Goal: Information Seeking & Learning: Find specific fact

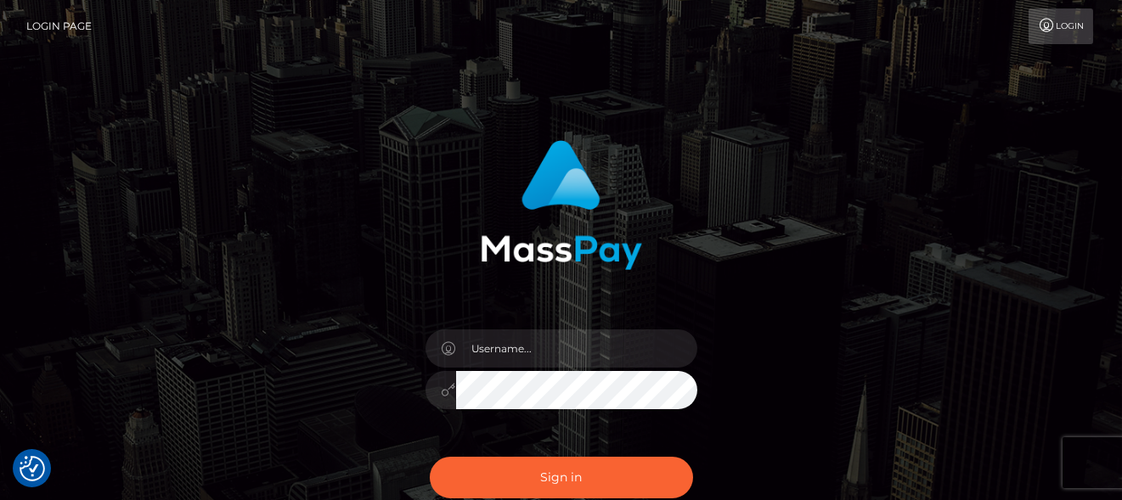
checkbox input "true"
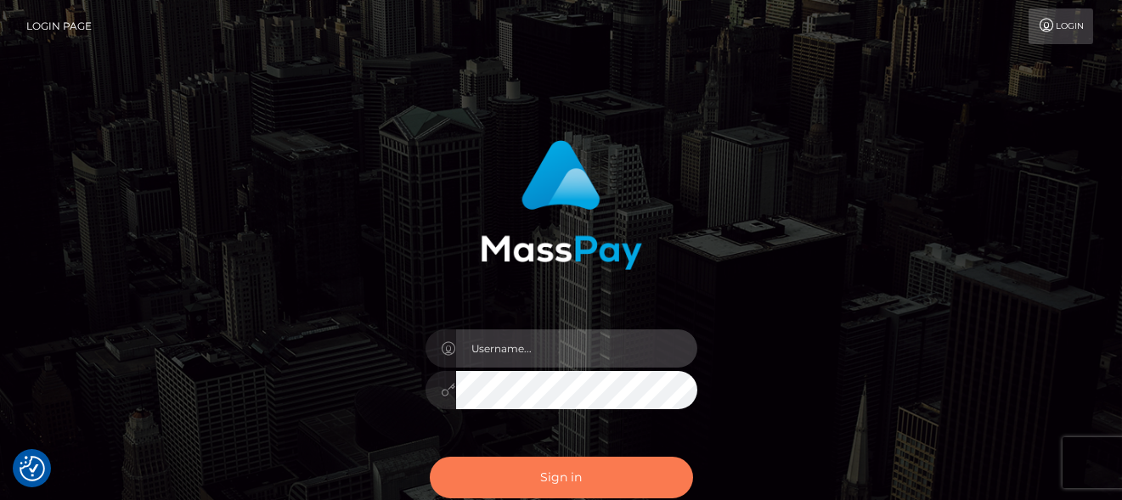
type input "[PERSON_NAME]"
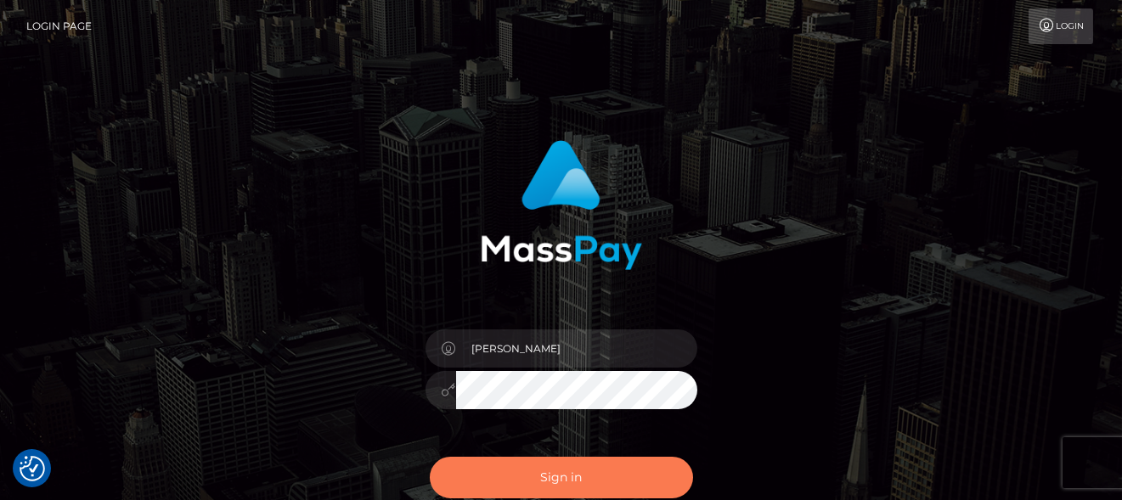
click at [610, 483] on button "Sign in" at bounding box center [561, 478] width 263 height 42
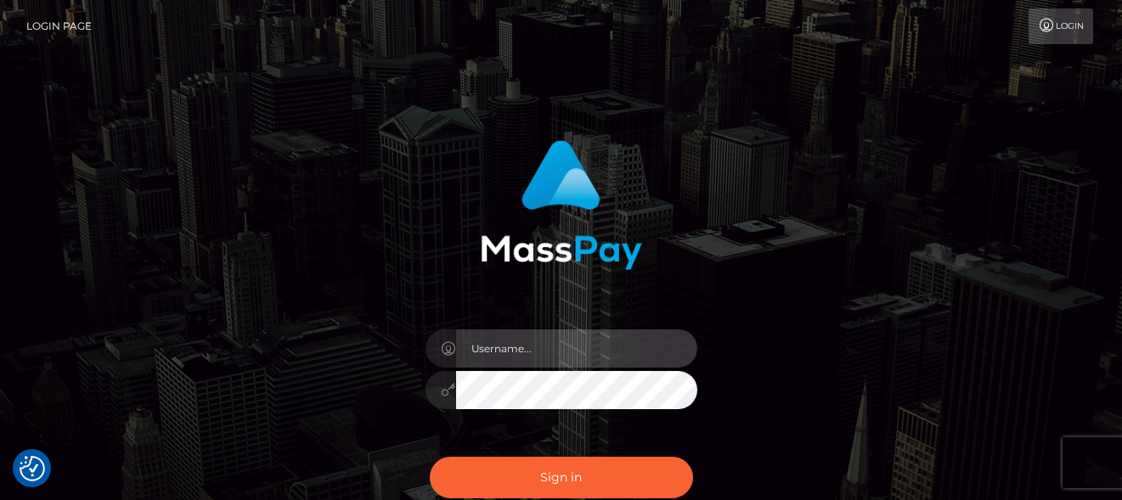
type input "[PERSON_NAME]"
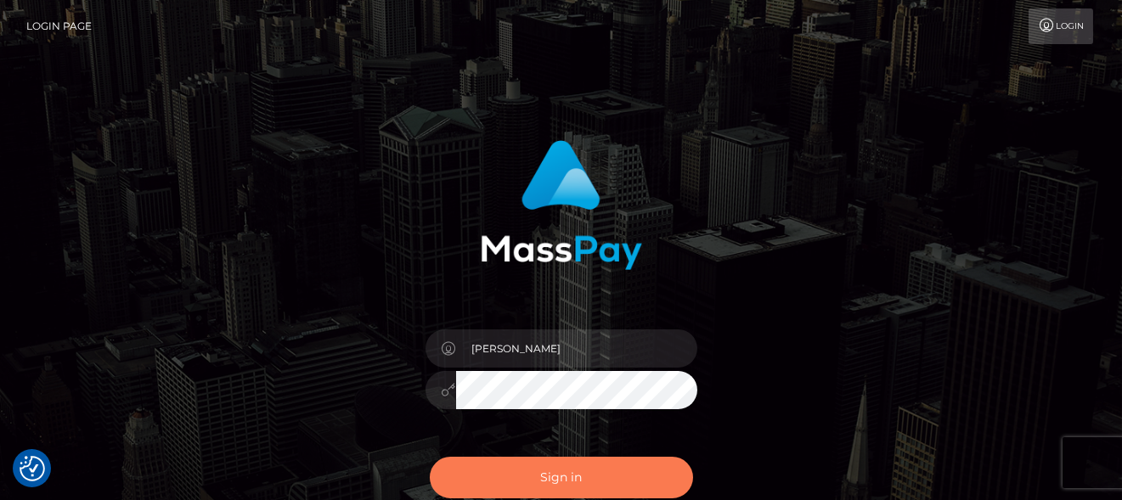
drag, startPoint x: 0, startPoint y: 0, endPoint x: 603, endPoint y: 479, distance: 770.1
click at [603, 479] on button "Sign in" at bounding box center [561, 478] width 263 height 42
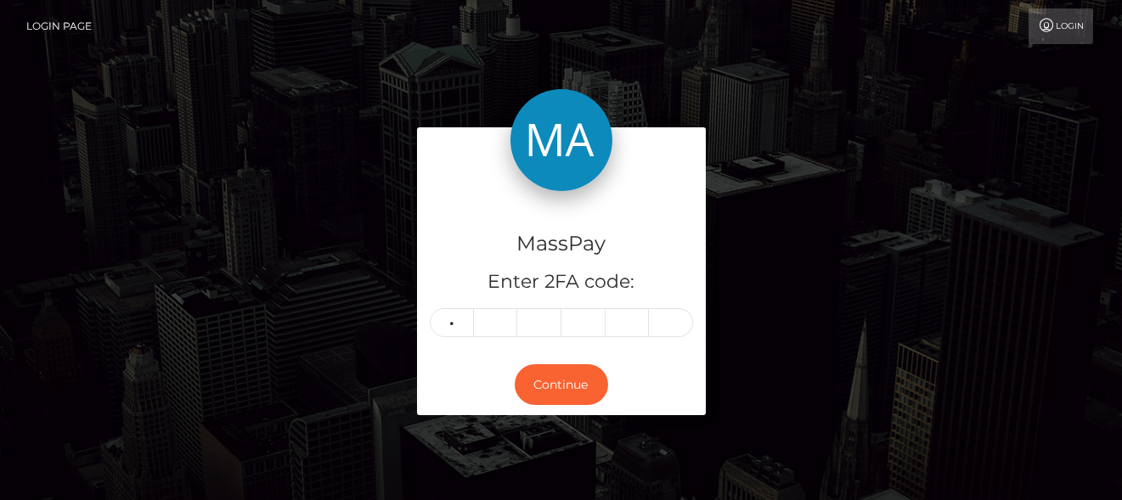
type input "7"
type input "8"
type input "6"
type input "8"
type input "3"
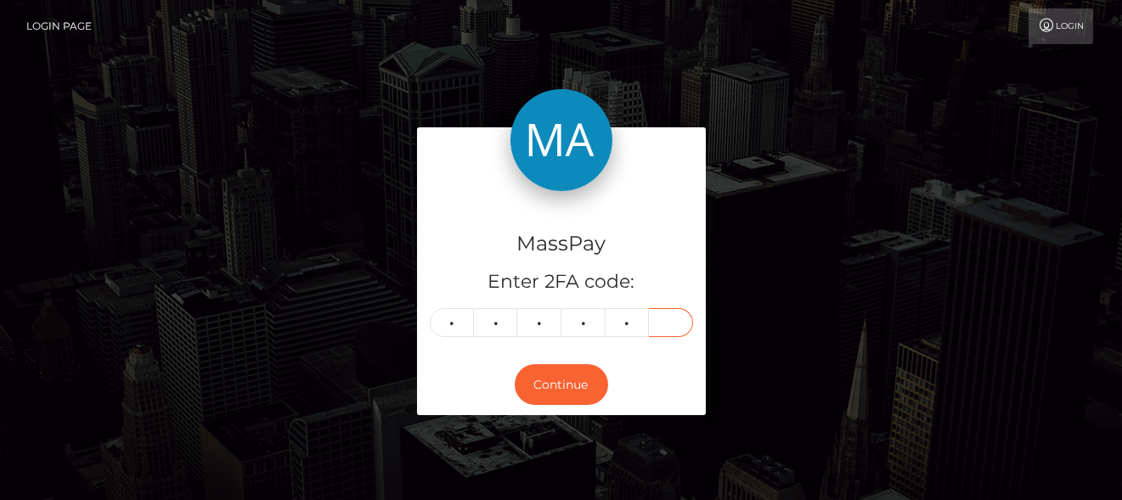
type input "2"
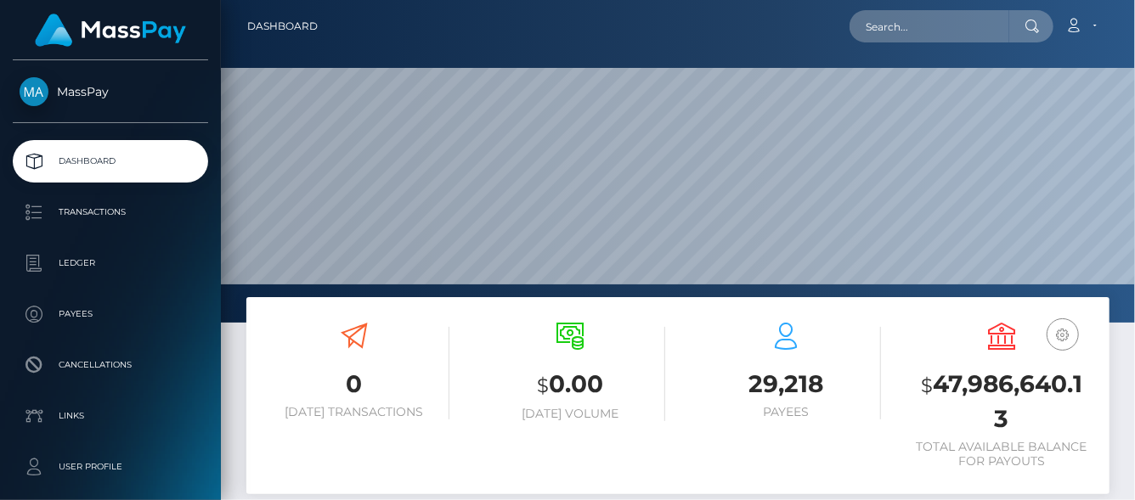
scroll to position [464, 271]
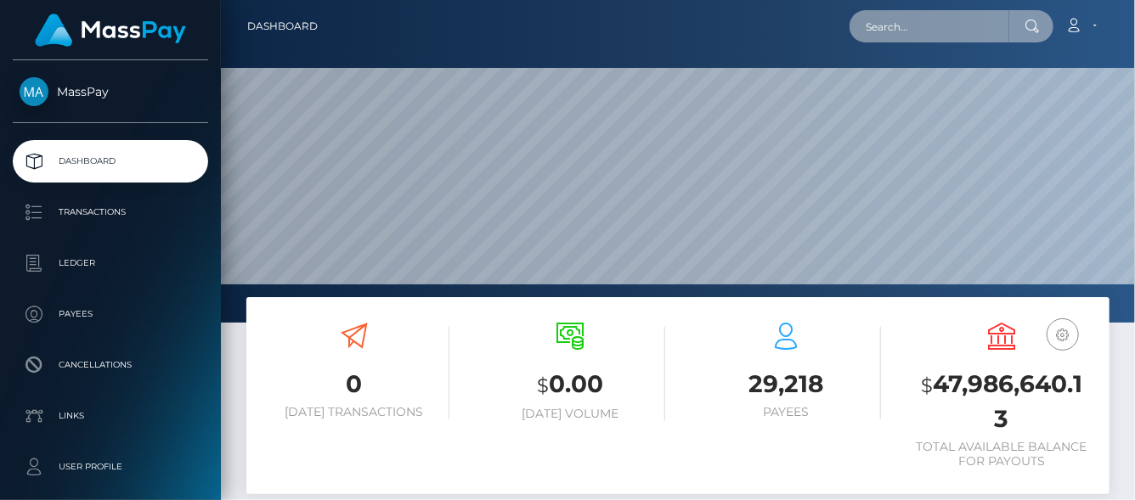
click at [897, 35] on input "text" at bounding box center [929, 26] width 160 height 32
paste input "sacredlotussteps@gmail.com"
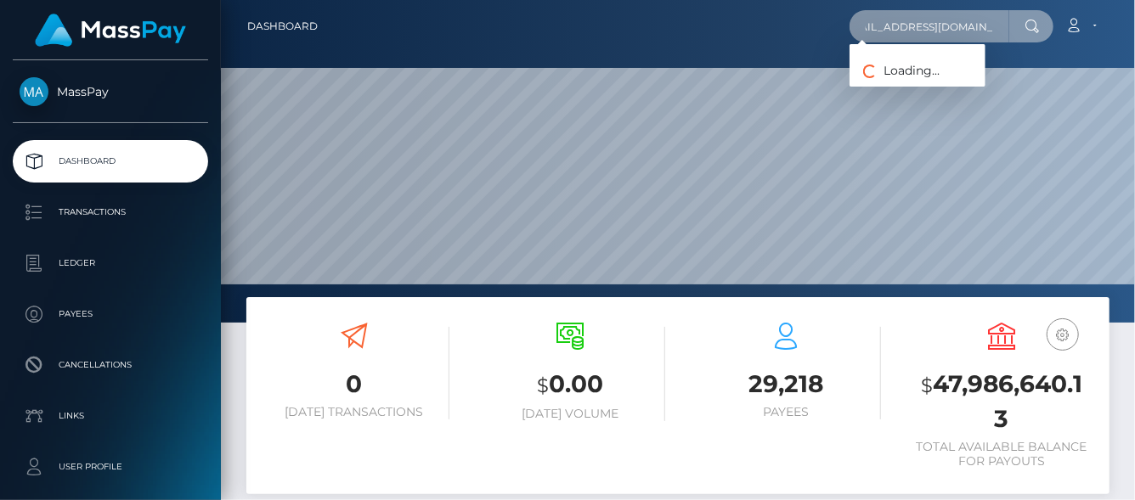
type input "sacredlotussteps@gmail.com"
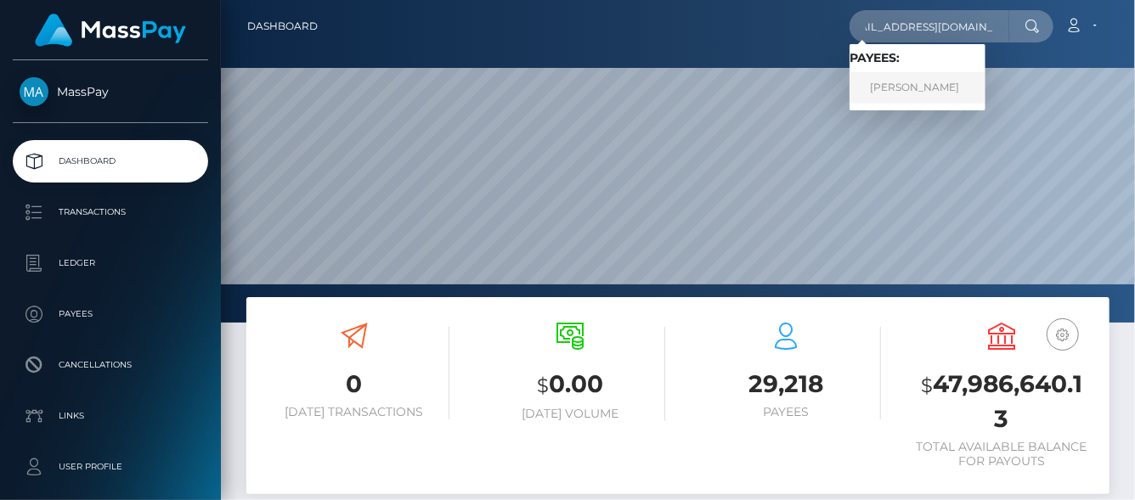
scroll to position [0, 0]
click at [904, 95] on link "Annik Beaupre" at bounding box center [917, 87] width 136 height 31
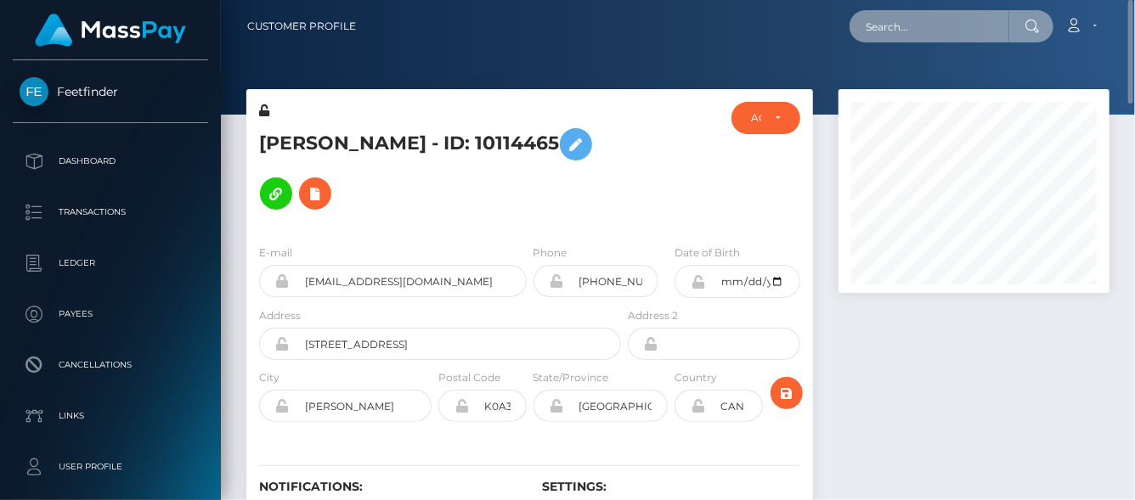
click at [916, 25] on input "text" at bounding box center [929, 26] width 160 height 32
paste input "youdawg@hotmail.com"
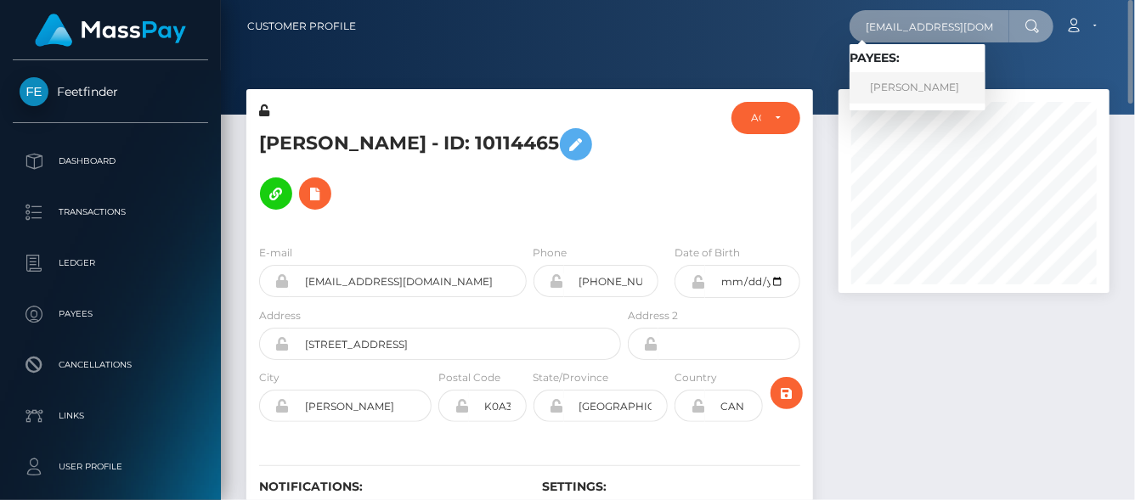
type input "youdawg@hotmail.com"
click at [895, 79] on link "Brenda Lockhart" at bounding box center [917, 87] width 136 height 31
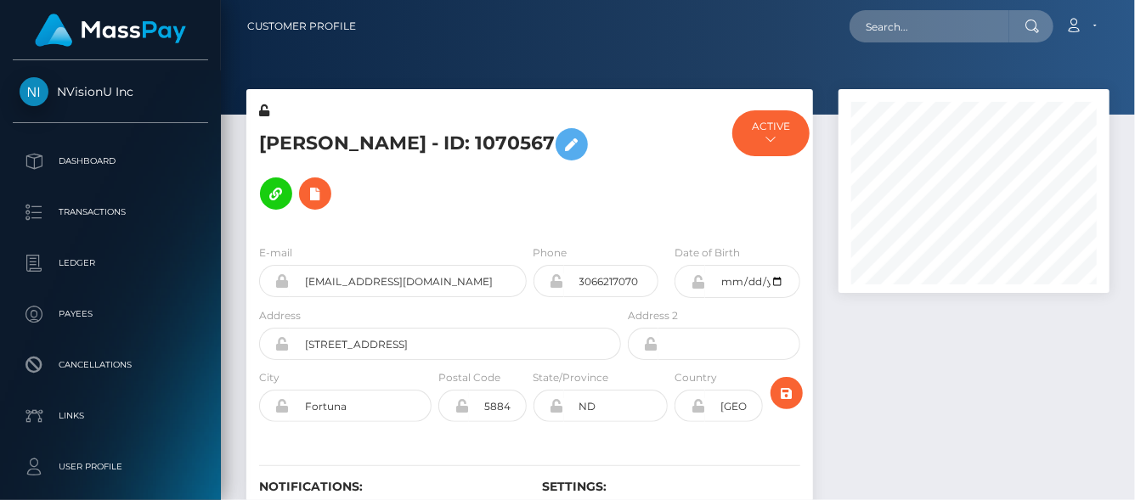
scroll to position [204, 271]
click at [891, 26] on input "text" at bounding box center [929, 26] width 160 height 32
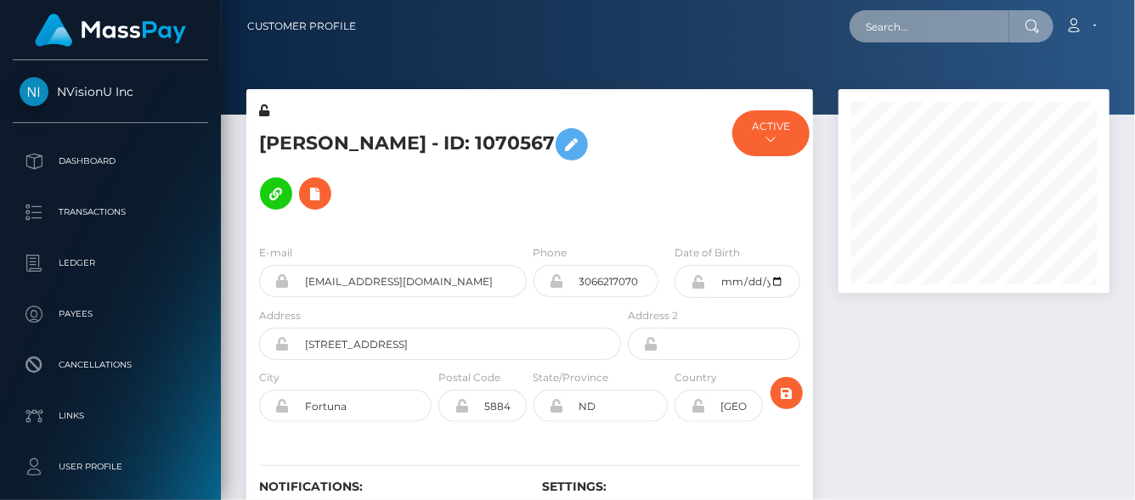
paste input "magnxmb@gmail.com"
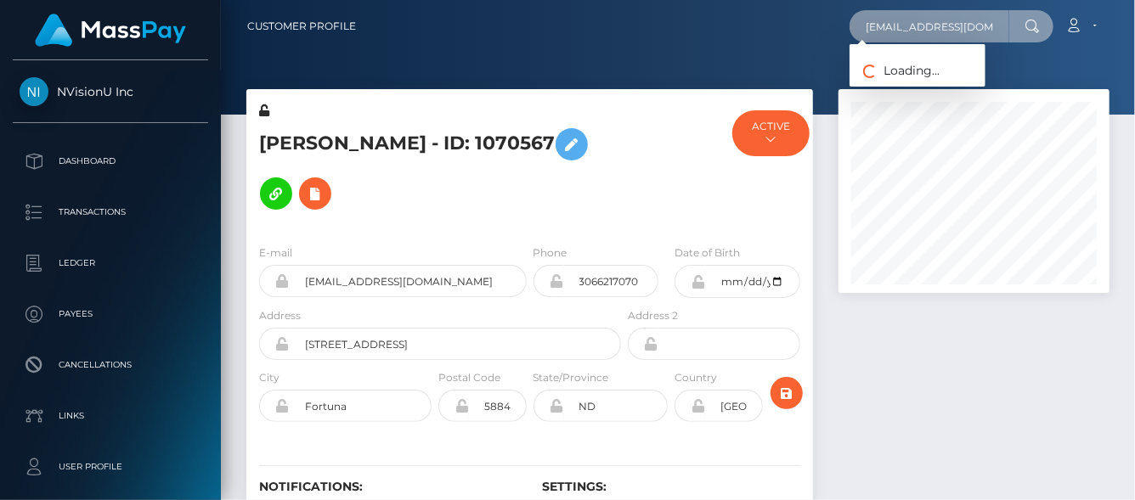
drag, startPoint x: 1001, startPoint y: 27, endPoint x: 780, endPoint y: 3, distance: 222.1
click at [780, 3] on nav "Customer Profile magnxmb@gmail.com Loading... Loading..." at bounding box center [678, 26] width 914 height 53
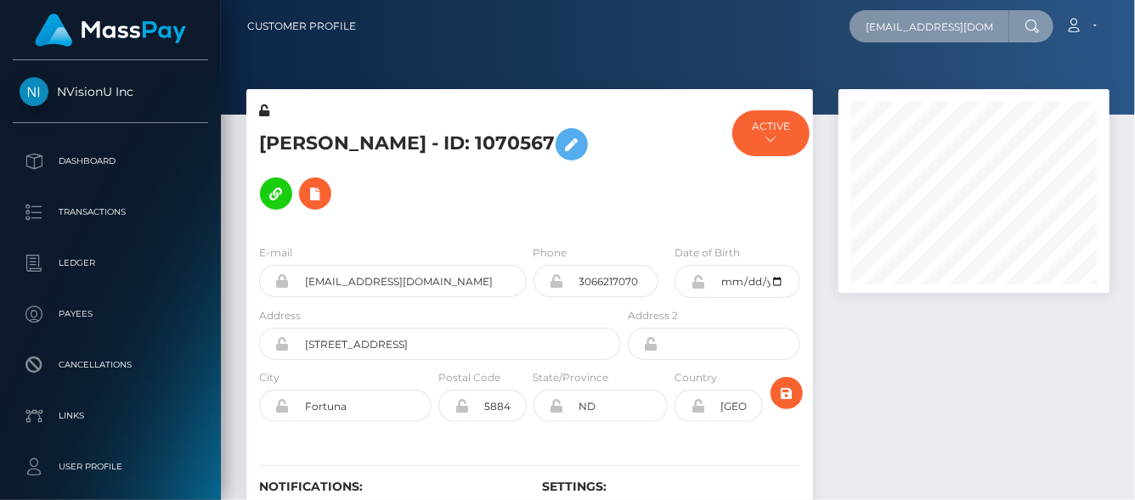
paste input "j558krqbcj@privaterelay.appleid"
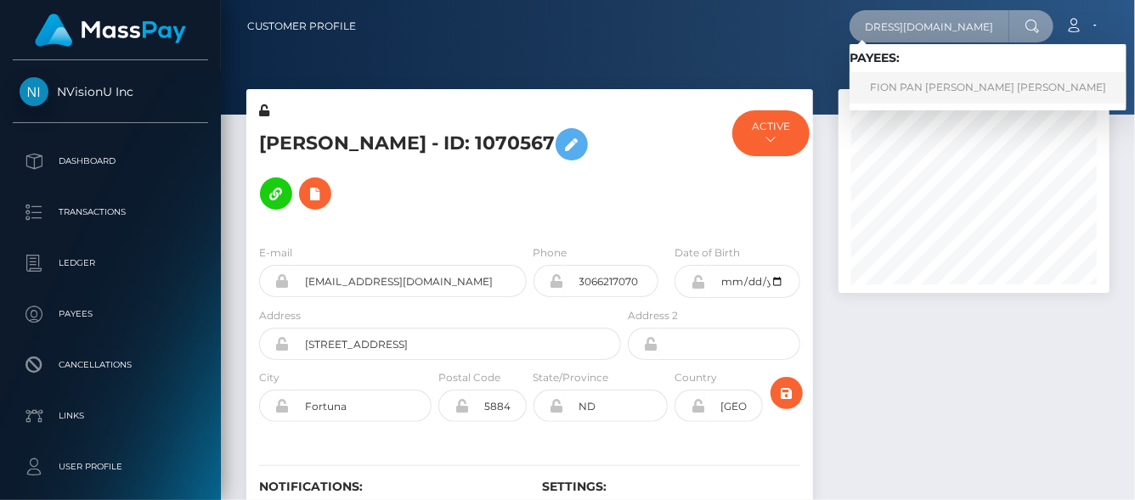
type input "j558krqbcj@privaterelay.appleid.com"
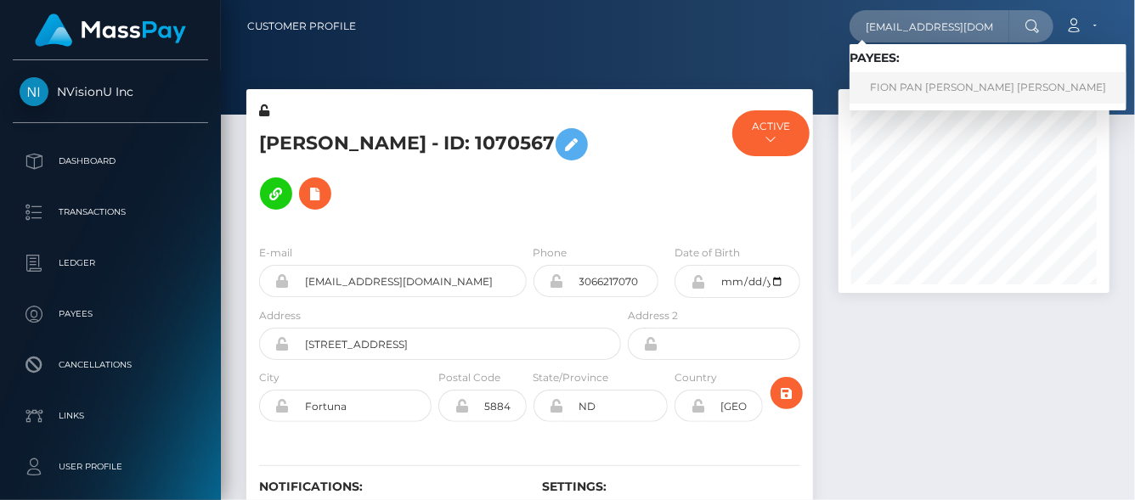
click at [900, 93] on link "FION PAN CAI FENG Pan RET" at bounding box center [987, 87] width 277 height 31
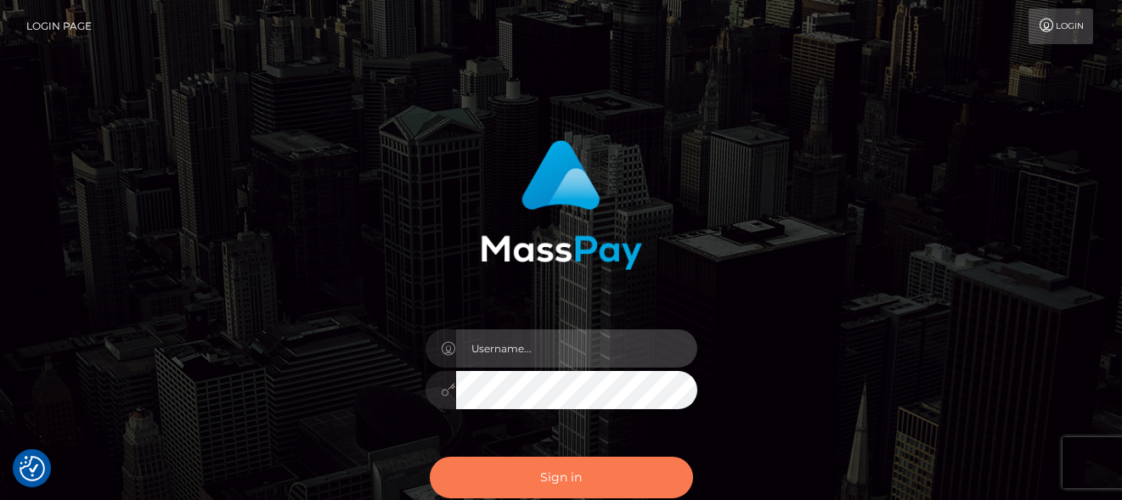
type input "[PERSON_NAME]"
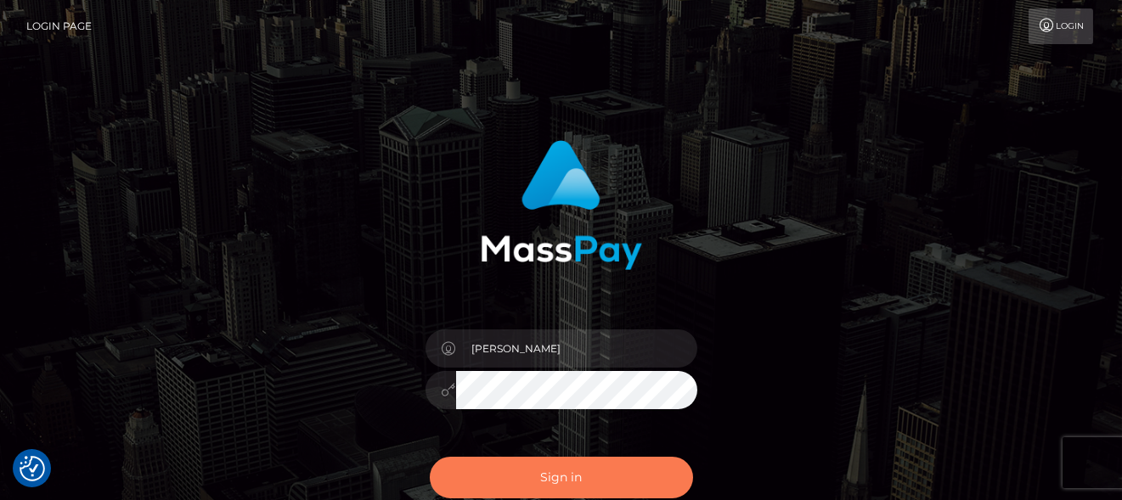
click at [573, 465] on button "Sign in" at bounding box center [561, 478] width 263 height 42
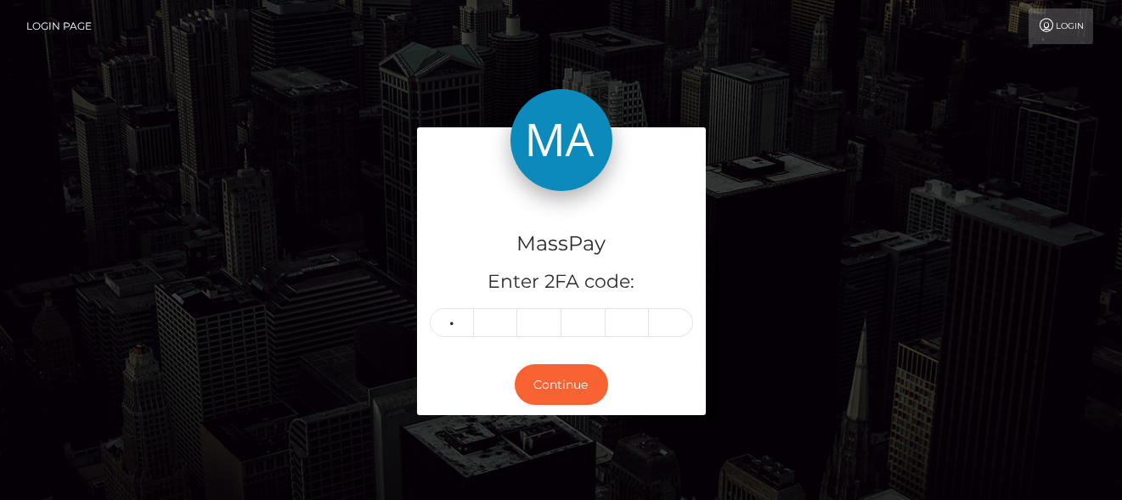
type input "1"
type input "8"
type input "5"
type input "9"
type input "5"
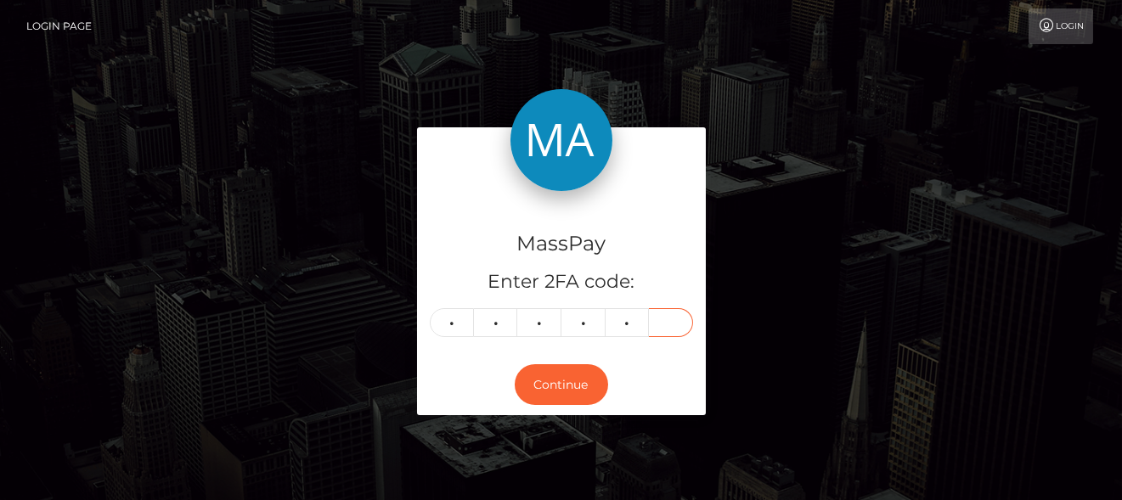
type input "8"
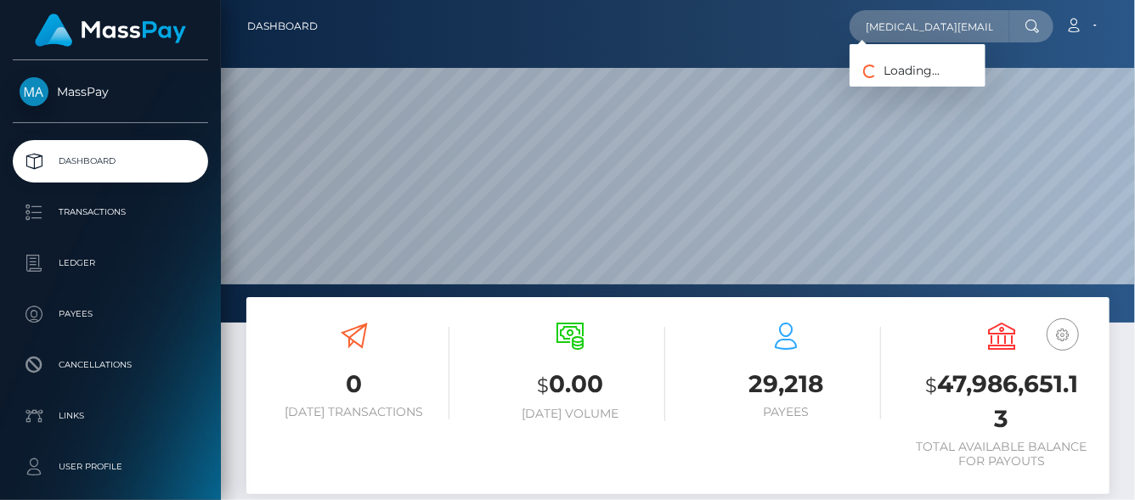
scroll to position [301, 271]
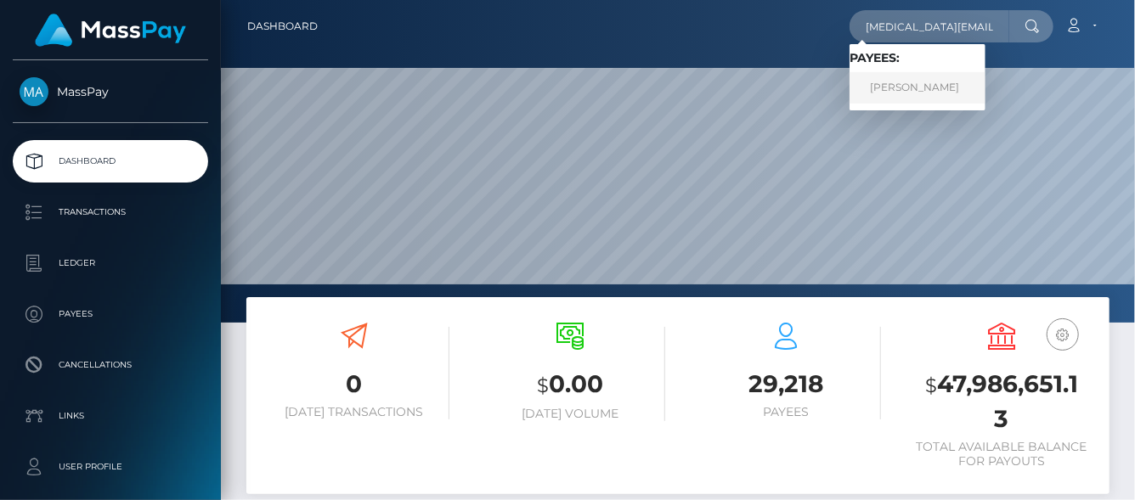
type input "skyla.says.11@gmail.com"
click at [903, 89] on link "KELLY ANN GEANT" at bounding box center [917, 87] width 136 height 31
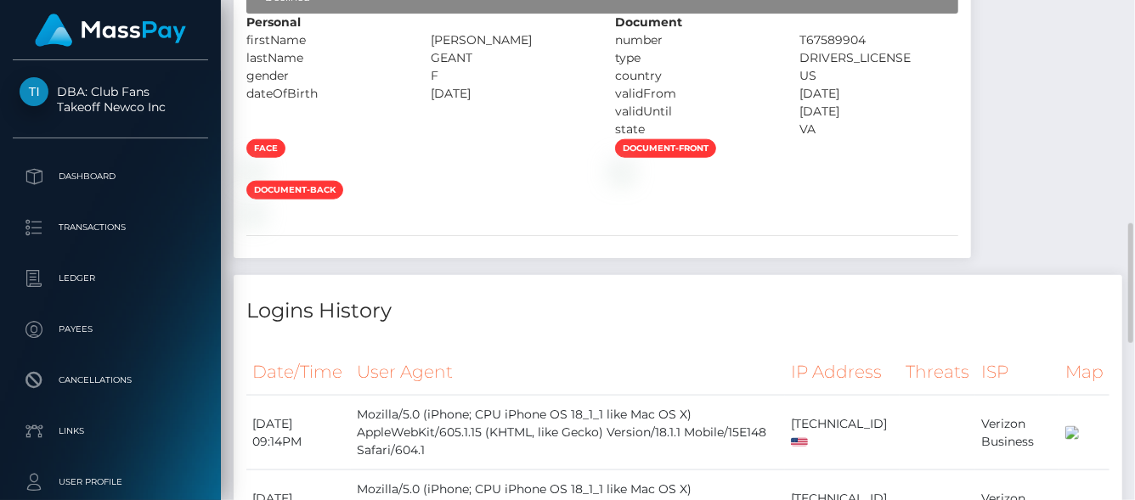
scroll to position [1106, 0]
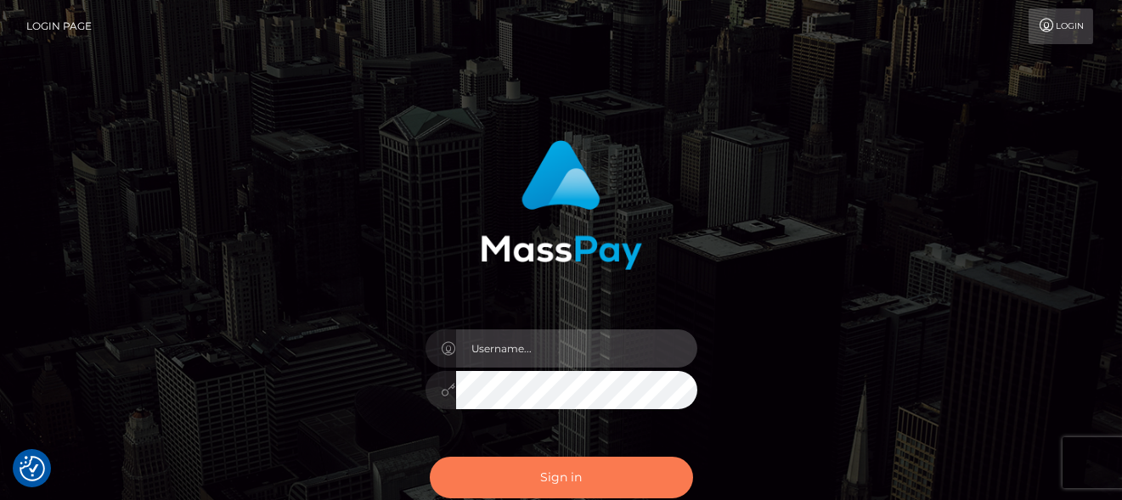
type input "denise"
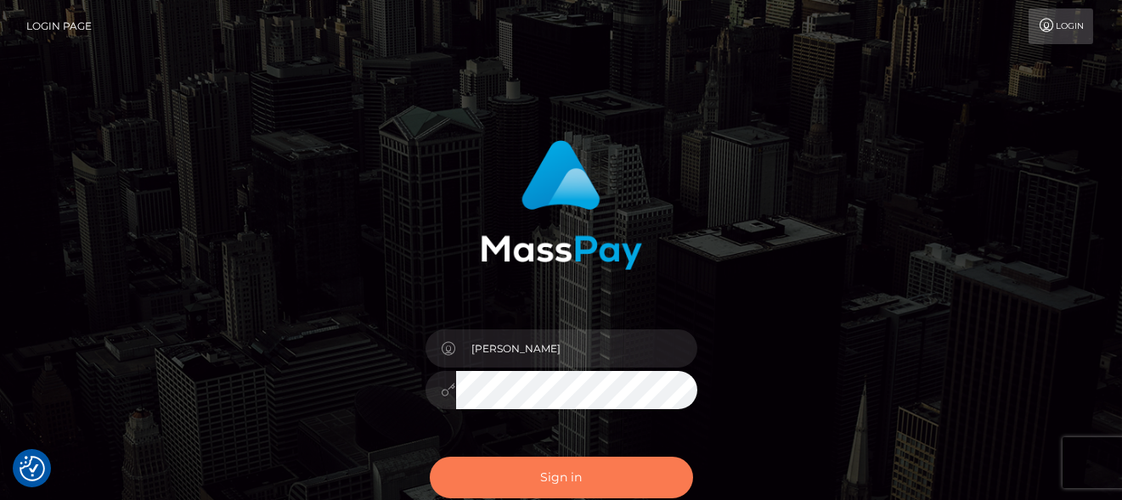
click at [580, 465] on button "Sign in" at bounding box center [561, 478] width 263 height 42
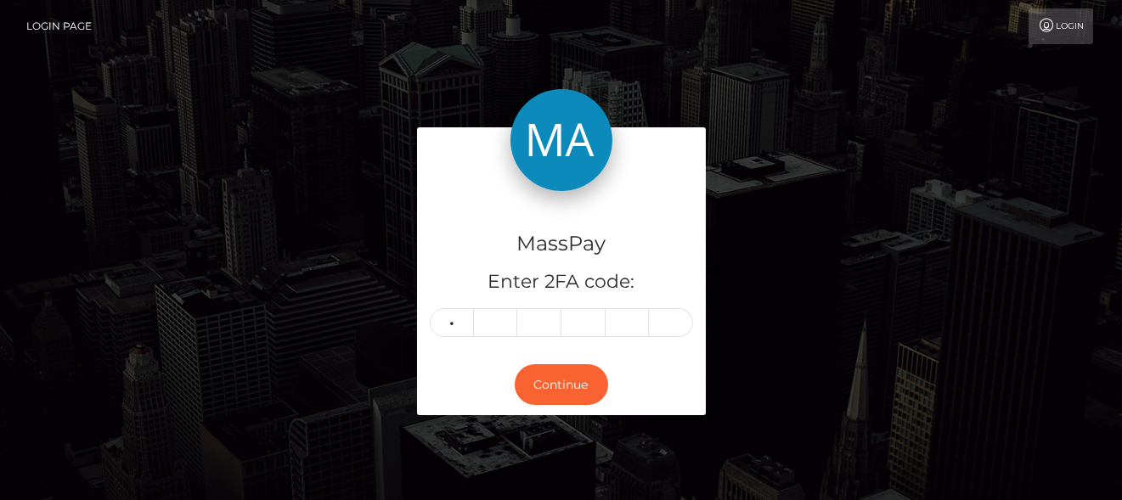
type input "0"
type input "6"
type input "4"
type input "8"
type input "4"
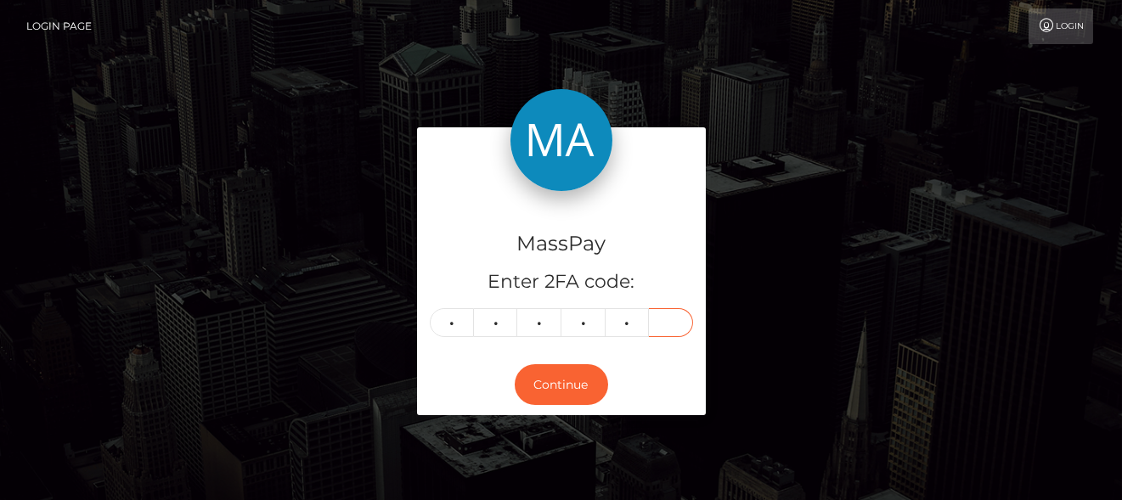
type input "3"
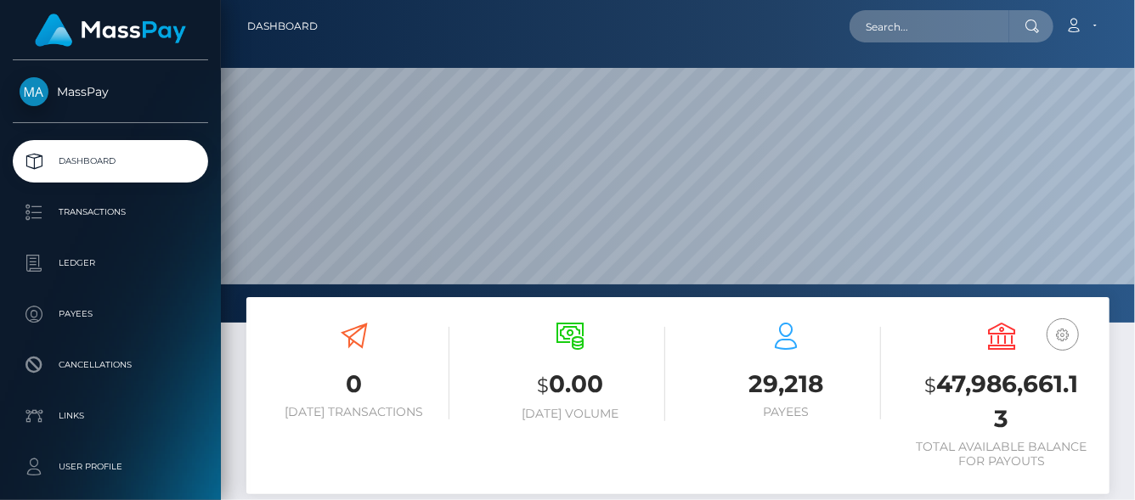
scroll to position [301, 271]
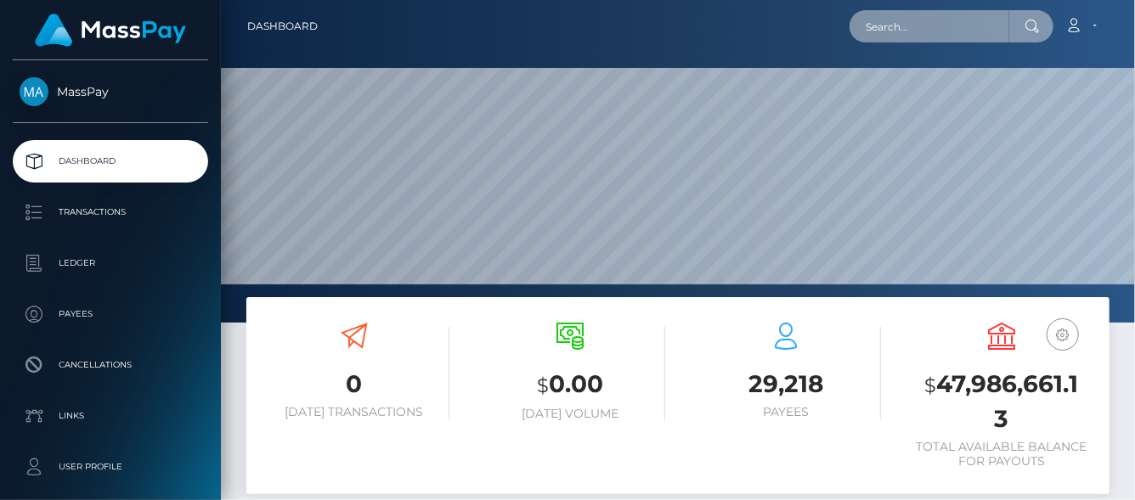
click at [880, 34] on input "text" at bounding box center [929, 26] width 160 height 32
paste input "afoisy18@hotmail.com"
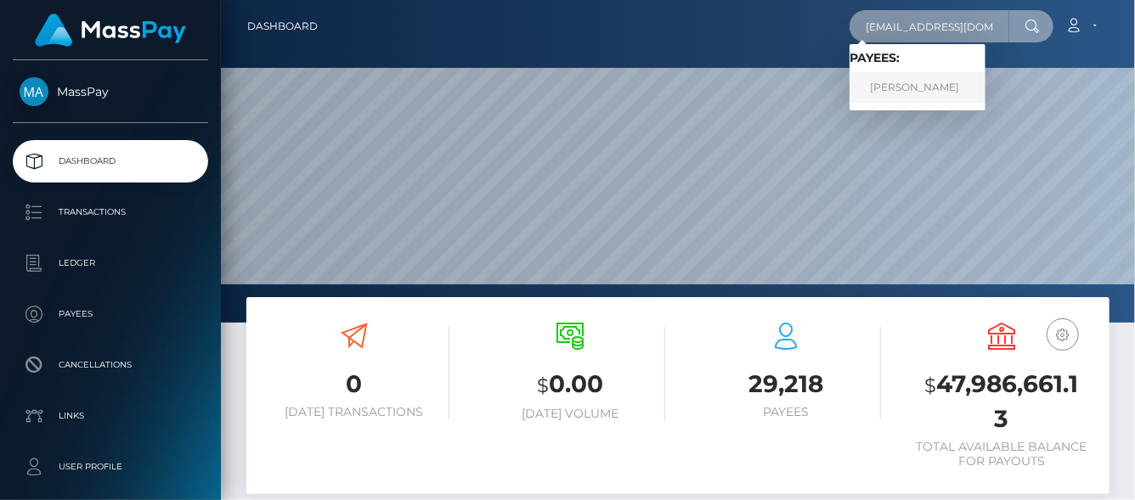
type input "afoisy18@hotmail.com"
click at [882, 79] on link "Annie Foisy" at bounding box center [917, 87] width 136 height 31
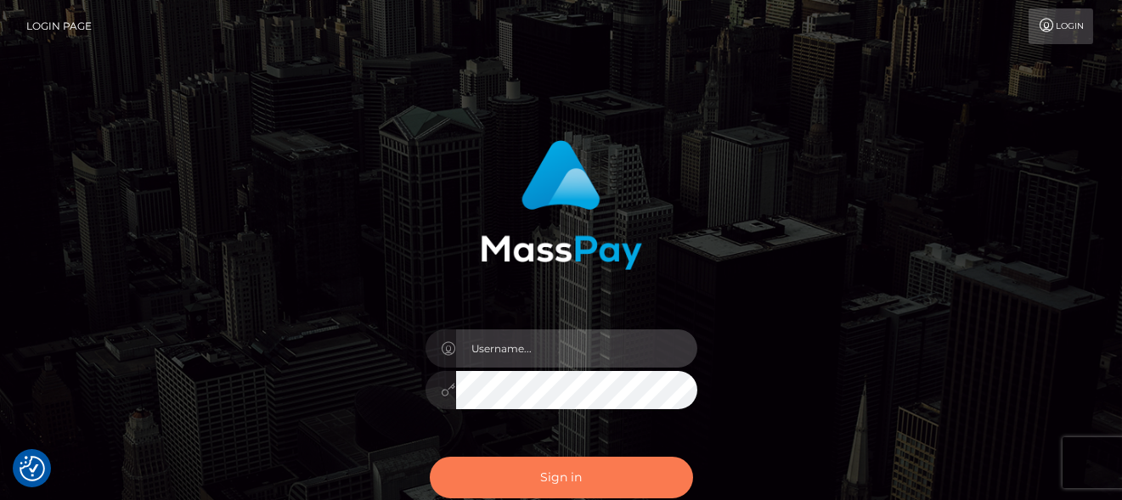
type input "[PERSON_NAME]"
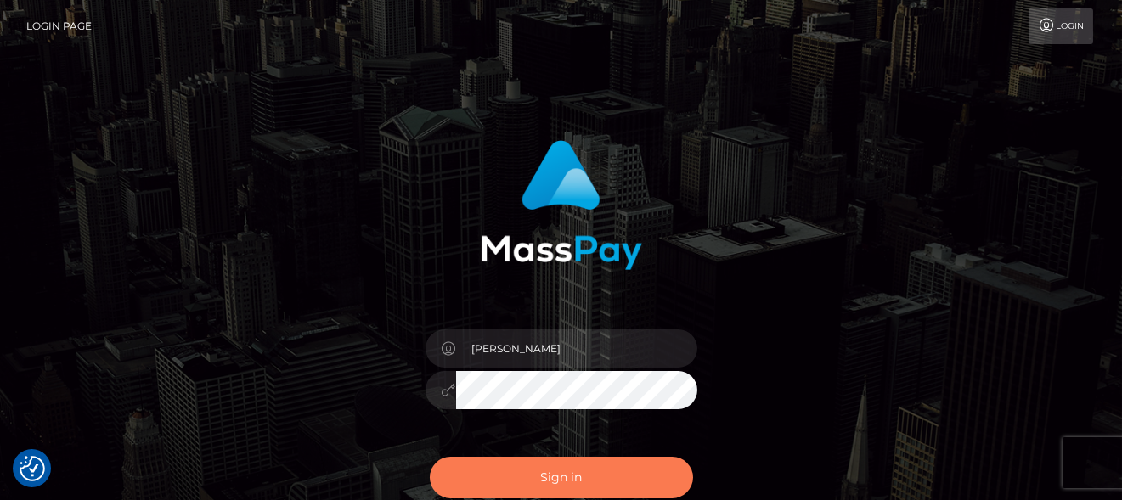
click at [488, 484] on button "Sign in" at bounding box center [561, 478] width 263 height 42
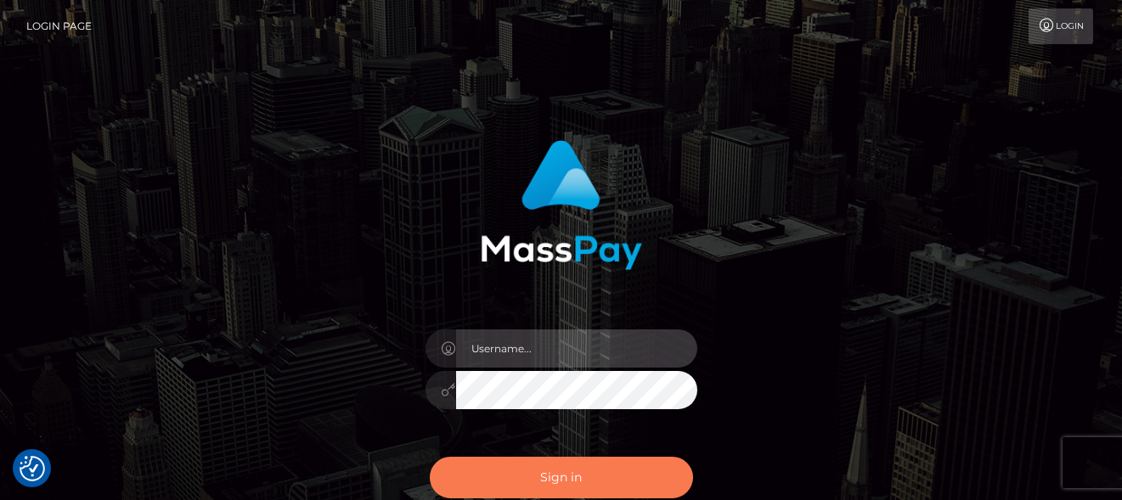
type input "[PERSON_NAME]"
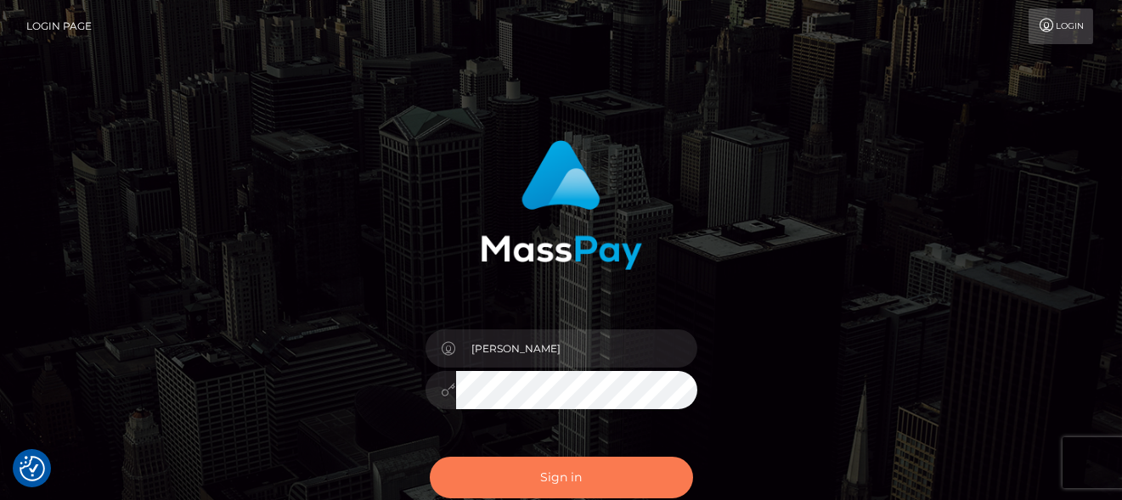
click at [555, 482] on button "Sign in" at bounding box center [561, 478] width 263 height 42
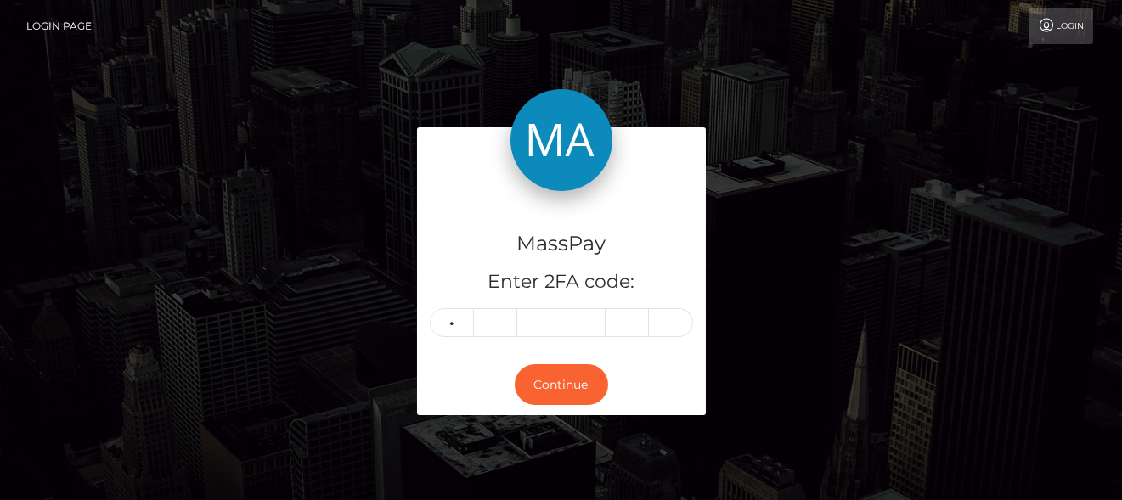
type input "4"
type input "0"
type input "7"
type input "4"
type input "6"
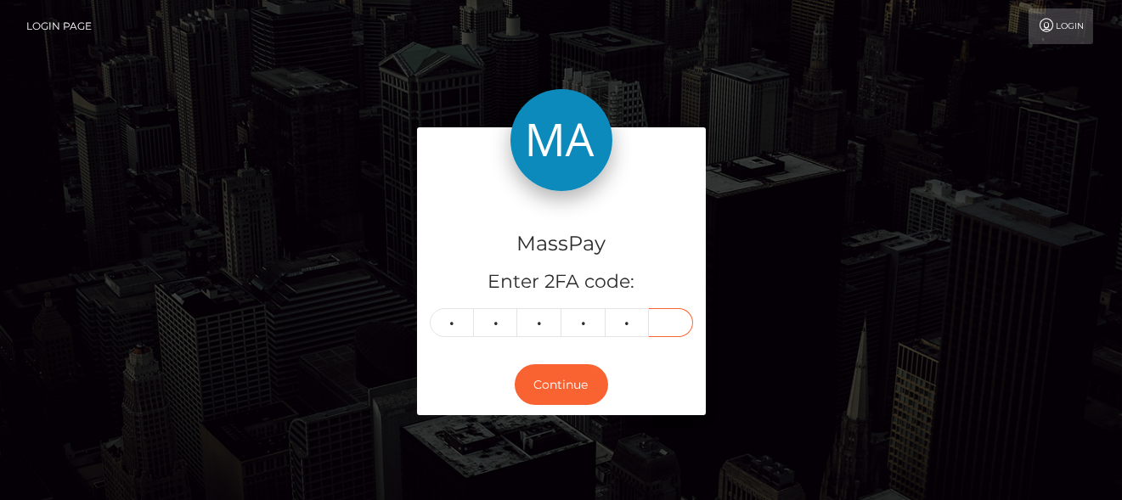
type input "2"
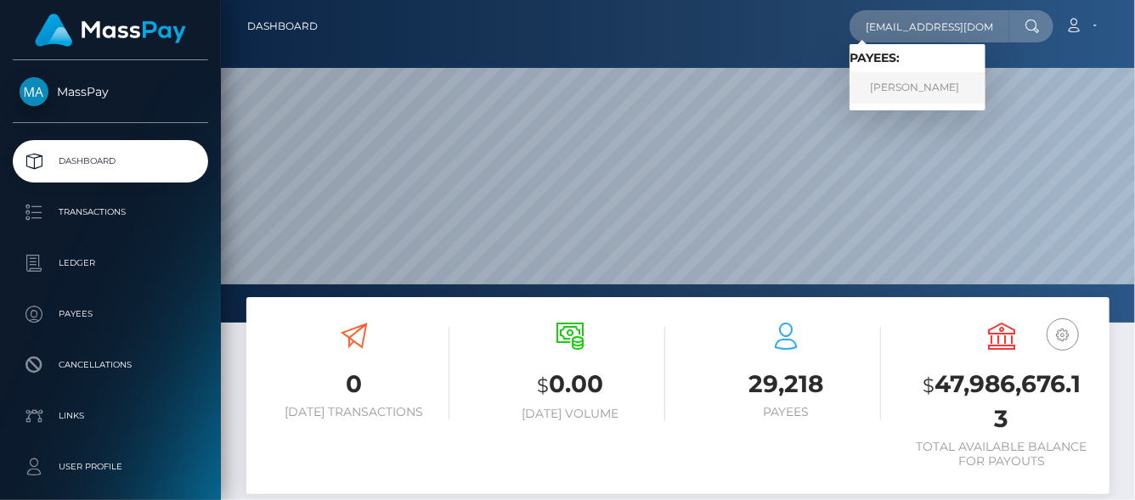
click at [897, 82] on link "Andrea Winkler" at bounding box center [917, 87] width 136 height 31
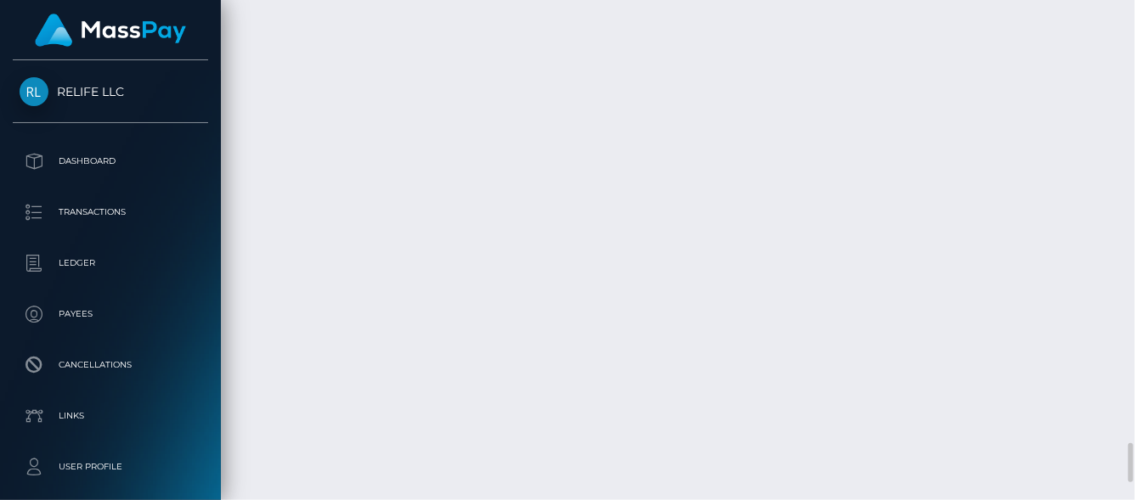
scroll to position [204, 271]
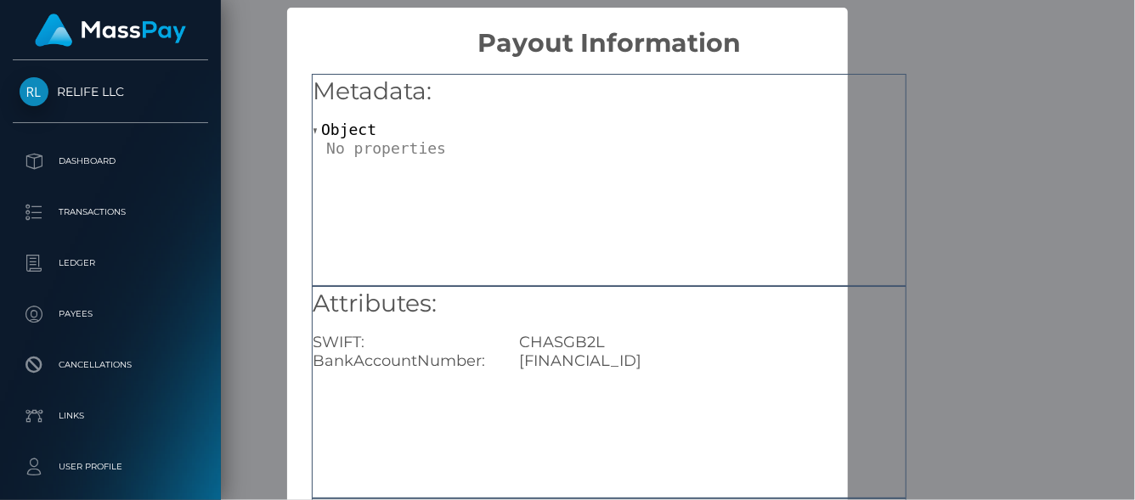
drag, startPoint x: 702, startPoint y: 361, endPoint x: 510, endPoint y: 366, distance: 192.0
click at [510, 366] on div "LT773250024600805197" at bounding box center [712, 361] width 412 height 19
copy div "LT773250024600805197"
click at [1087, 182] on div "× Payout Information Metadata: Object Attributes: SWIFT: CHASGB2L BankAccountNu…" at bounding box center [567, 250] width 1135 height 500
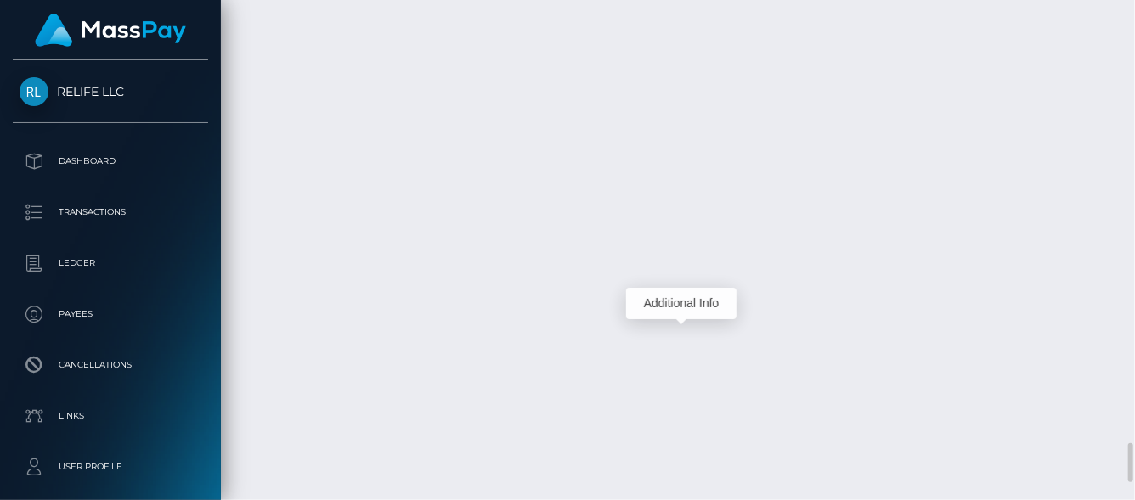
drag, startPoint x: 624, startPoint y: 317, endPoint x: 549, endPoint y: 316, distance: 75.6
copy td "PY63889635"
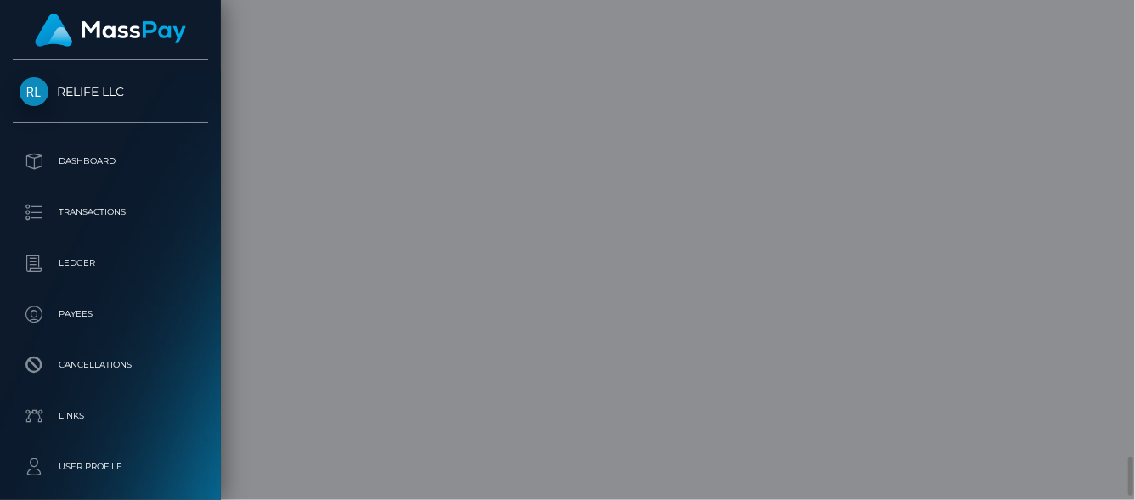
scroll to position [0, 0]
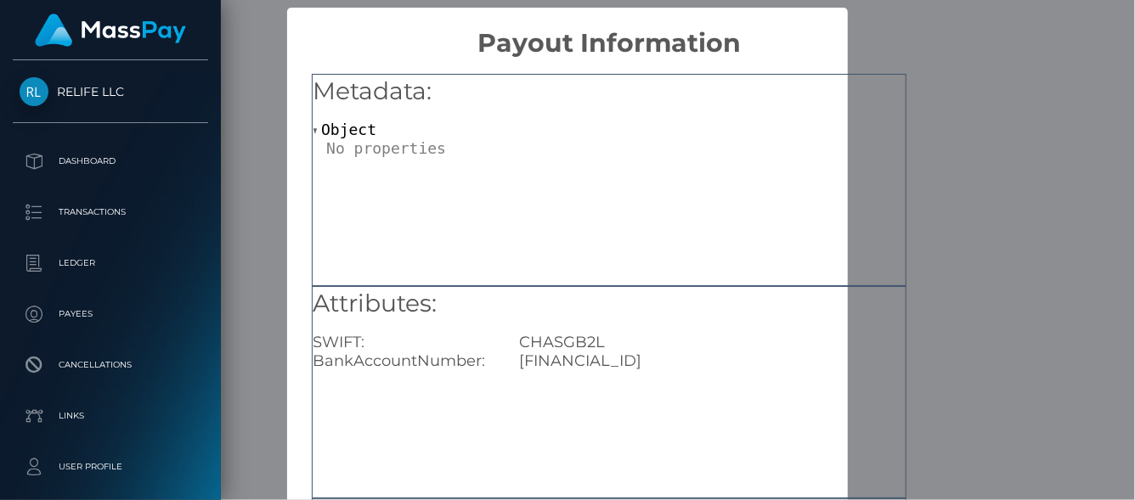
drag, startPoint x: 709, startPoint y: 354, endPoint x: 489, endPoint y: 363, distance: 220.2
click at [489, 363] on div "BankAccountNumber: LT773250024600805197" at bounding box center [609, 361] width 618 height 19
copy div "LT773250024600805197"
click at [1017, 74] on div "× Payout Information Metadata: Object Attributes: SWIFT: CHASGB2L BankAccountNu…" at bounding box center [567, 250] width 1135 height 500
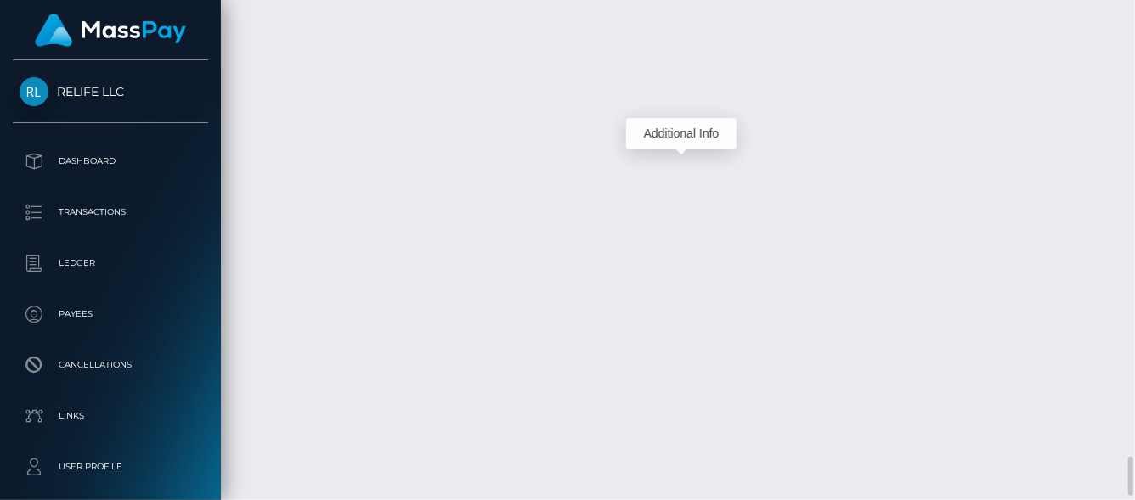
scroll to position [204, 271]
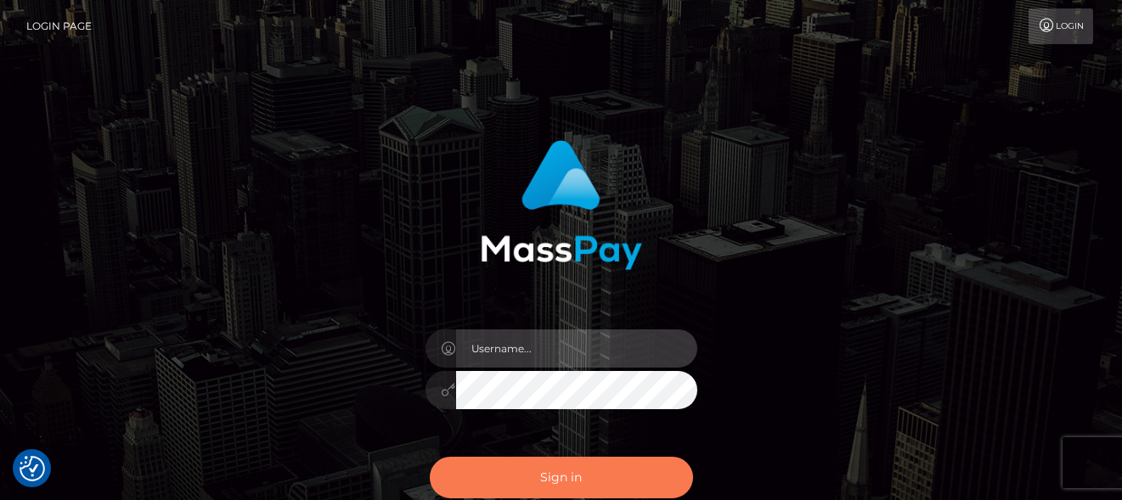
type input "[PERSON_NAME]"
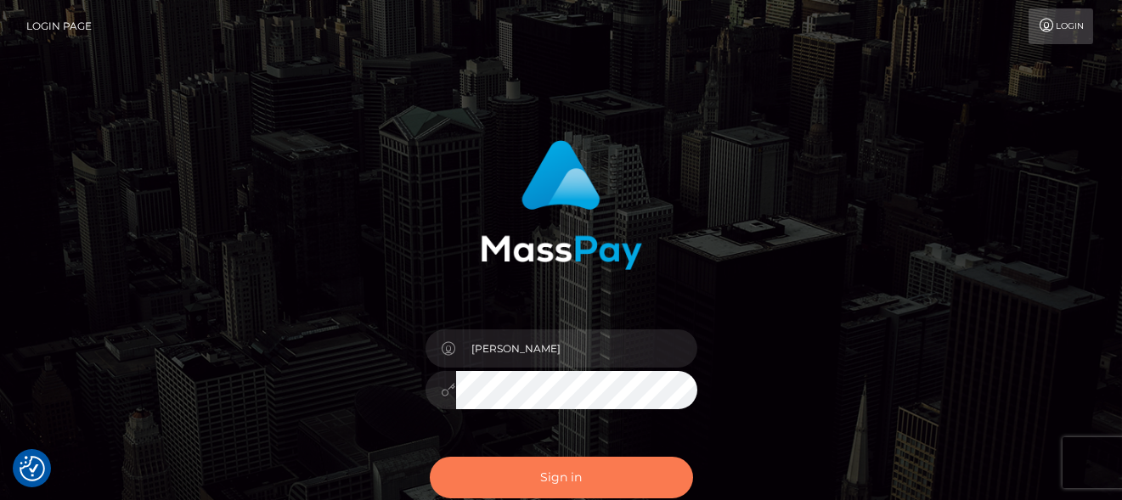
click at [553, 481] on button "Sign in" at bounding box center [561, 478] width 263 height 42
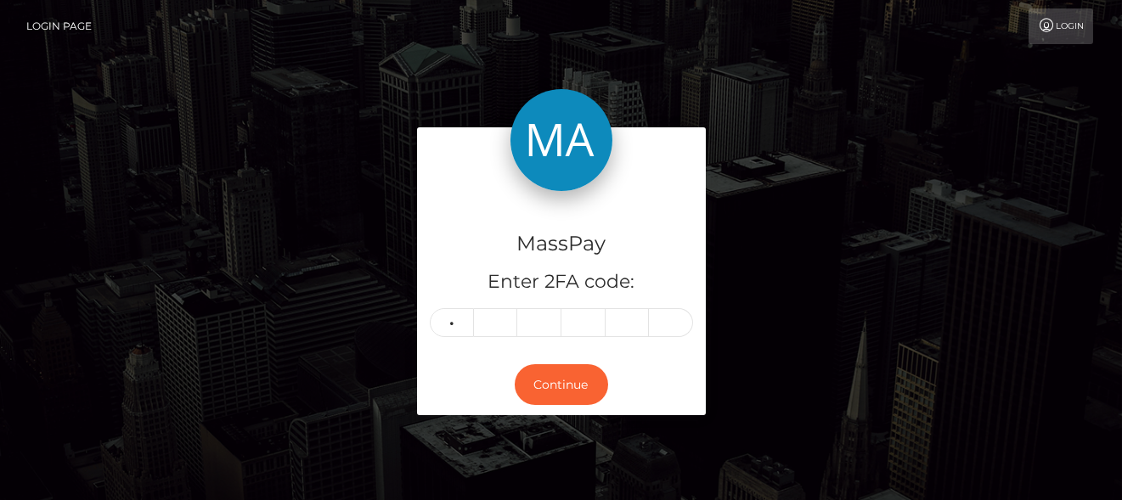
type input "2"
type input "4"
type input "5"
type input "3"
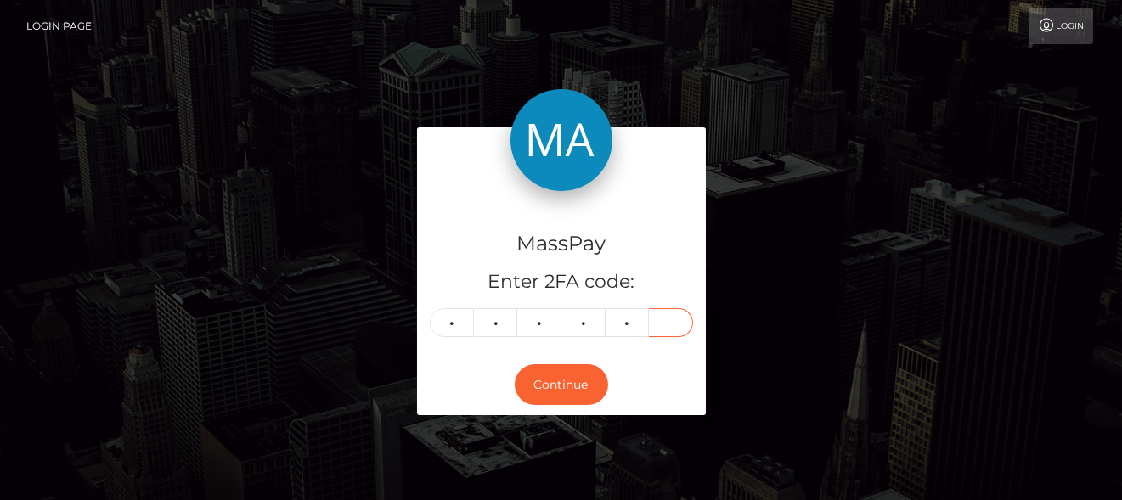
type input "5"
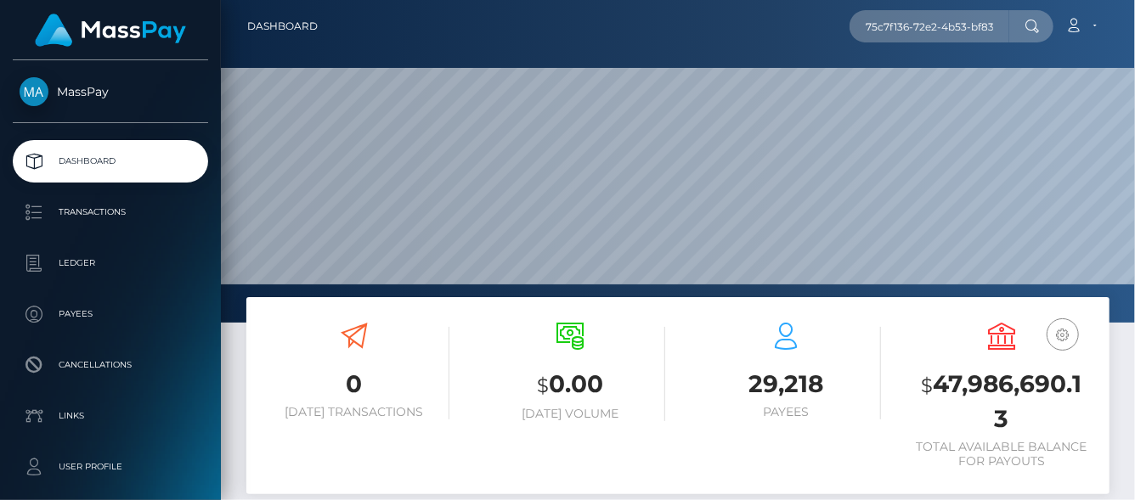
type input "75c7f136-72e2-4b53-bf83-07d926db6ec0"
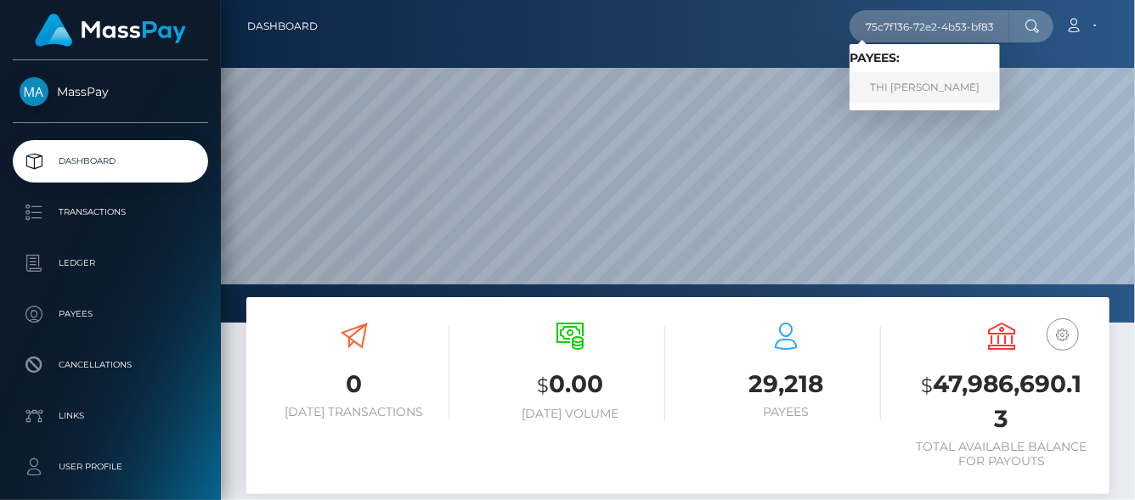
click at [899, 95] on link "THI [PERSON_NAME]" at bounding box center [924, 87] width 150 height 31
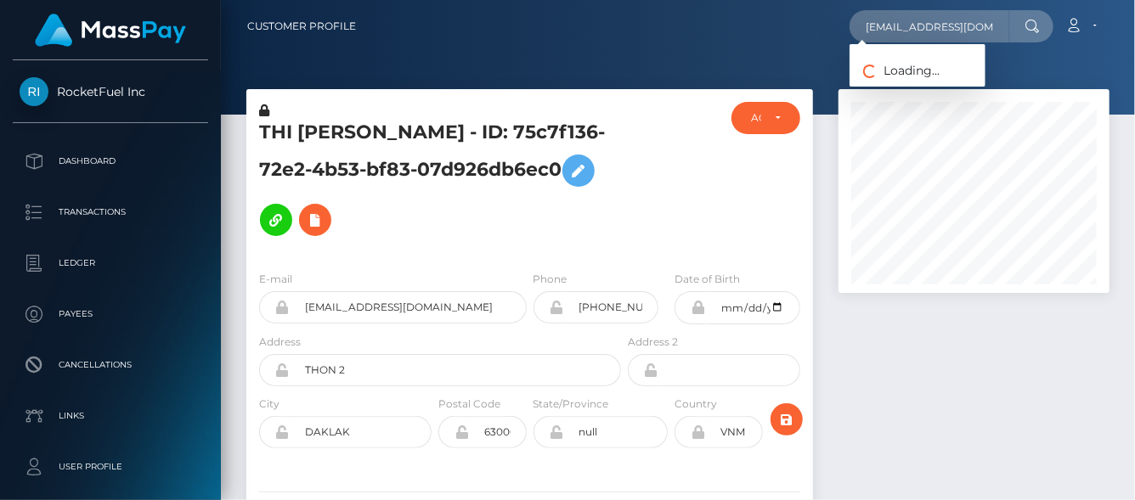
scroll to position [204, 271]
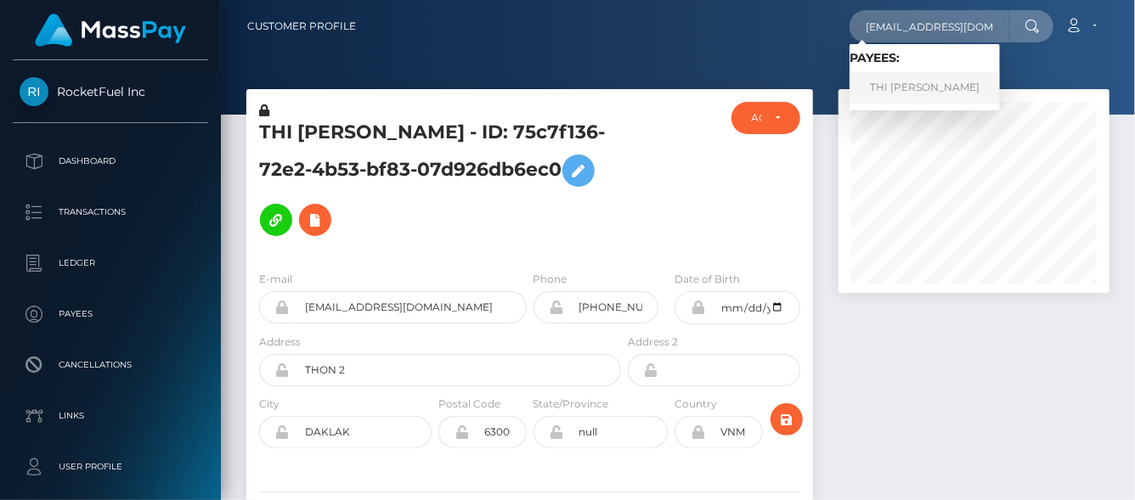
type input "httv1212@gmail.com"
click at [916, 80] on link "THI HOA LE" at bounding box center [924, 87] width 150 height 31
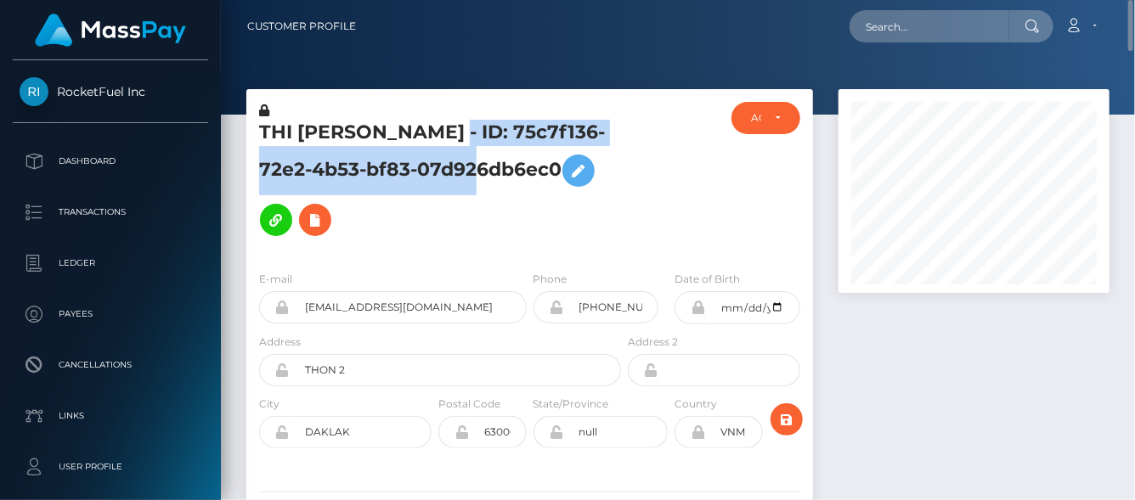
drag, startPoint x: 429, startPoint y: 128, endPoint x: 504, endPoint y: 159, distance: 80.7
click at [504, 159] on h5 "THI HOA LE - ID: 75c7f136-72e2-4b53-bf83-07d926db6ec0" at bounding box center [435, 182] width 352 height 125
click at [448, 148] on h5 "THI HOA LE - ID: 75c7f136-72e2-4b53-bf83-07d926db6ec0" at bounding box center [435, 182] width 352 height 125
drag, startPoint x: 424, startPoint y: 134, endPoint x: 505, endPoint y: 169, distance: 88.7
click at [505, 169] on h5 "THI HOA LE - ID: 75c7f136-72e2-4b53-bf83-07d926db6ec0" at bounding box center [435, 182] width 352 height 125
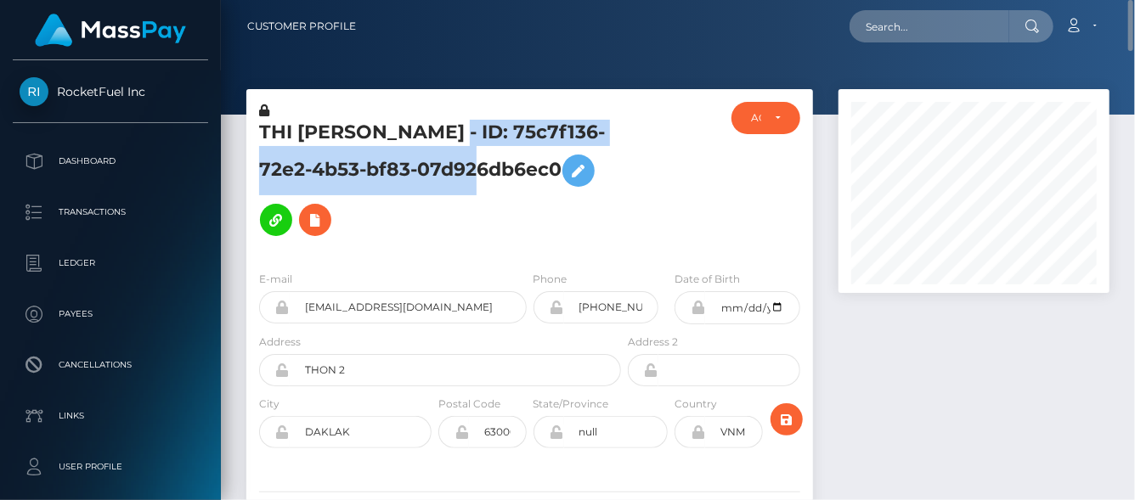
copy h5 "75c7f136-72e2-4b53-bf83-07d926db6ec0"
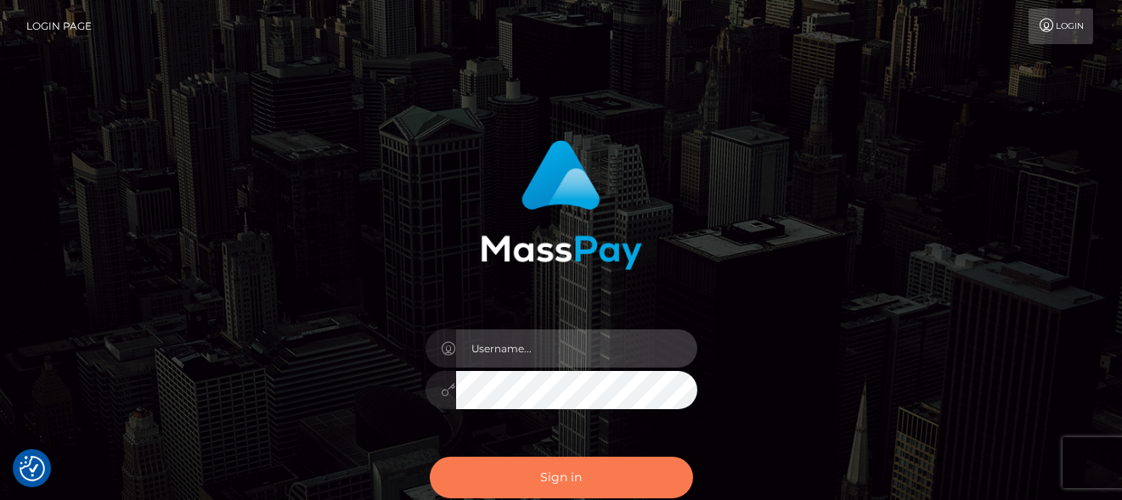
type input "[PERSON_NAME]"
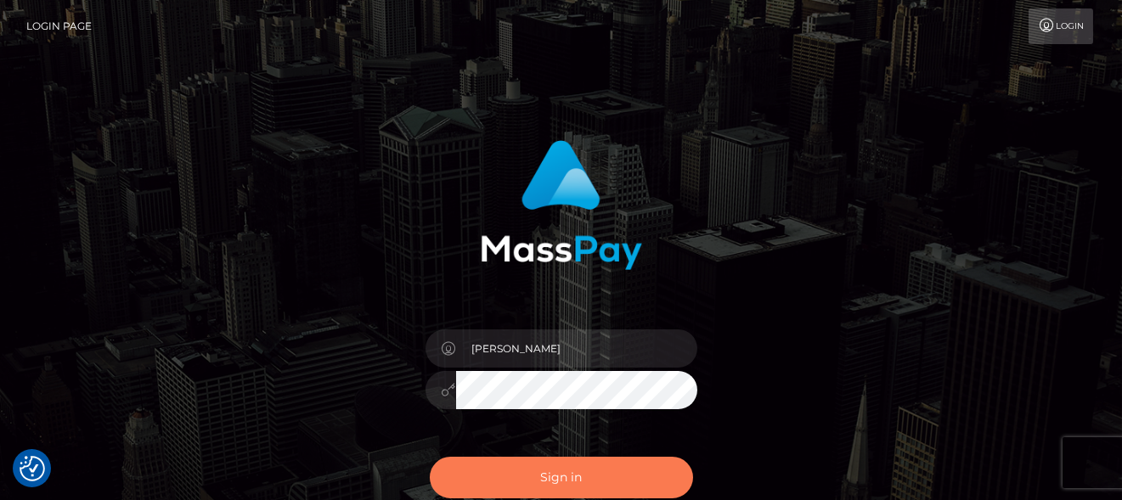
click at [584, 471] on button "Sign in" at bounding box center [561, 478] width 263 height 42
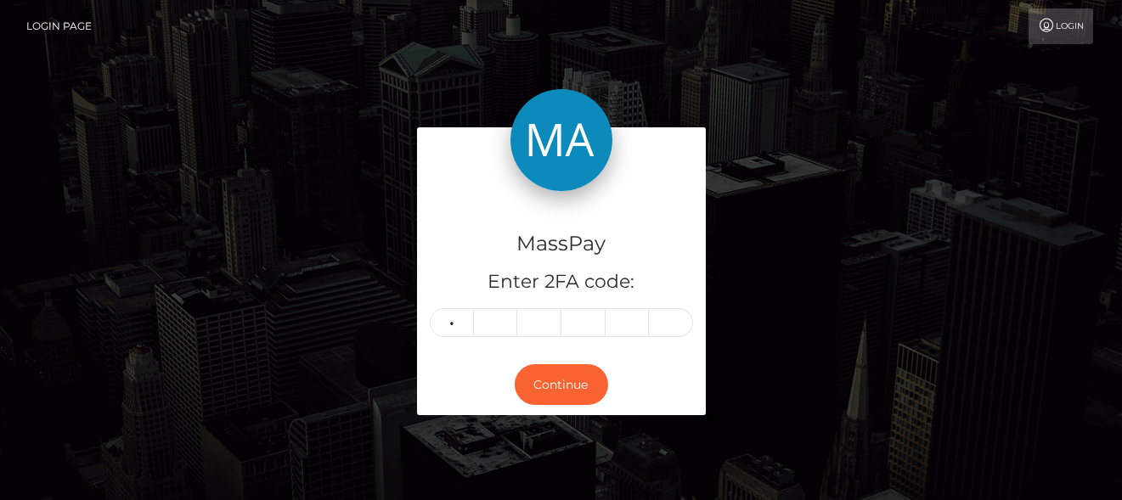
type input "5"
type input "8"
type input "1"
type input "8"
type input "2"
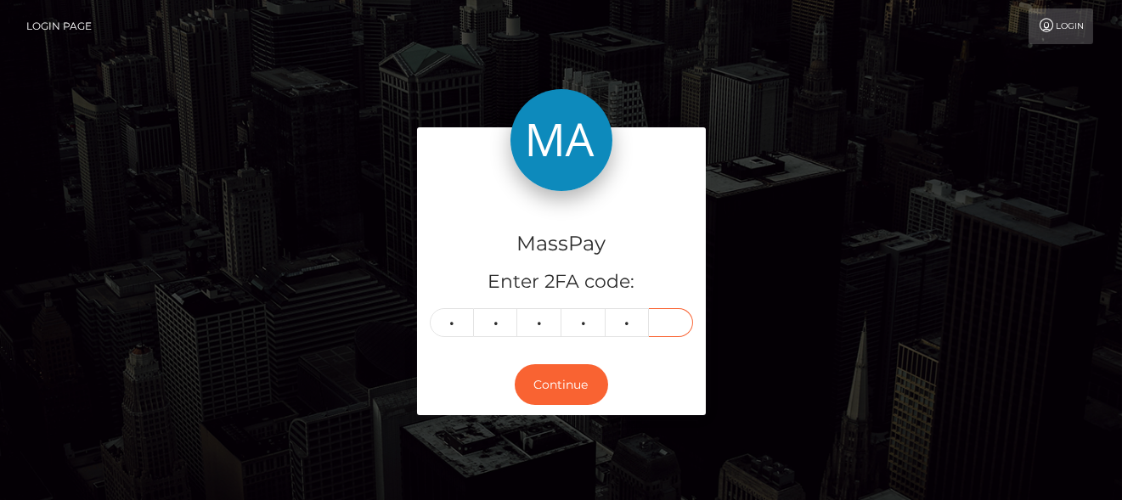
type input "9"
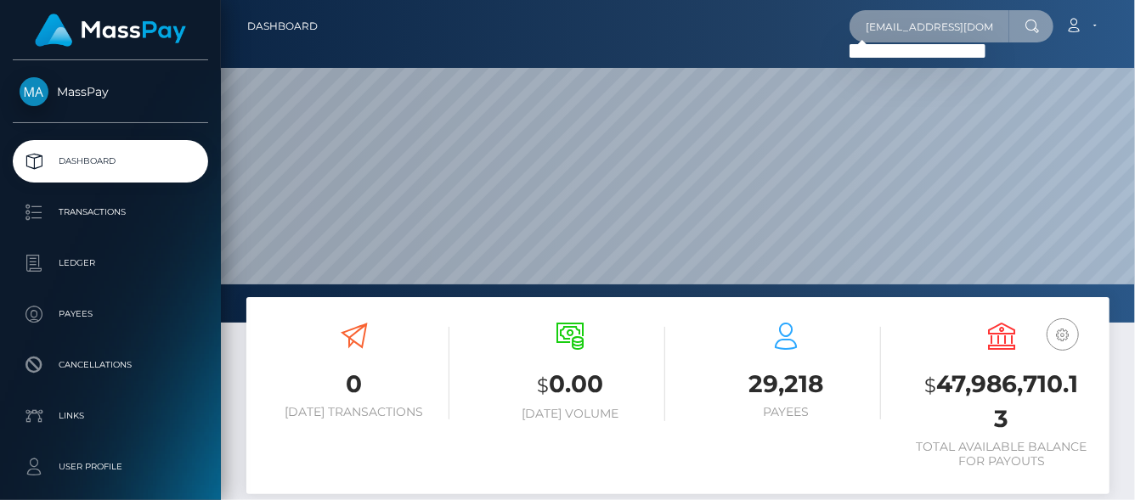
scroll to position [0, 17]
drag, startPoint x: 864, startPoint y: 31, endPoint x: 1133, endPoint y: 31, distance: 269.2
click at [1133, 31] on nav "Dashboard der-inseltrainer@outlook.de Loading... Loading..." at bounding box center [678, 26] width 914 height 53
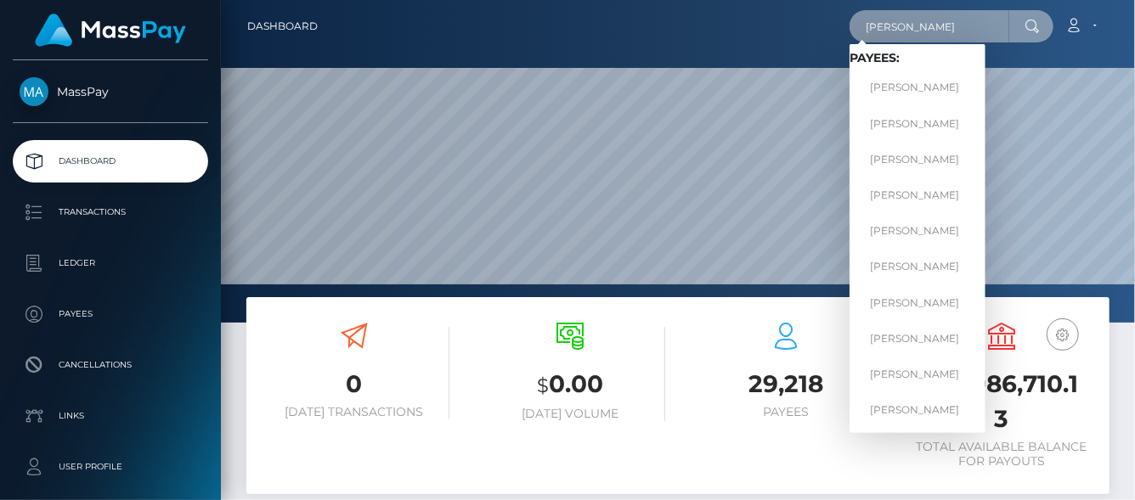
drag, startPoint x: 936, startPoint y: 24, endPoint x: 555, endPoint y: -22, distance: 383.2
click at [555, 0] on html "MassPay Dashboard Transactions Ledger Payees Cancellations Links" at bounding box center [567, 250] width 1135 height 500
paste input "der-inseltrainer@outlook.de"
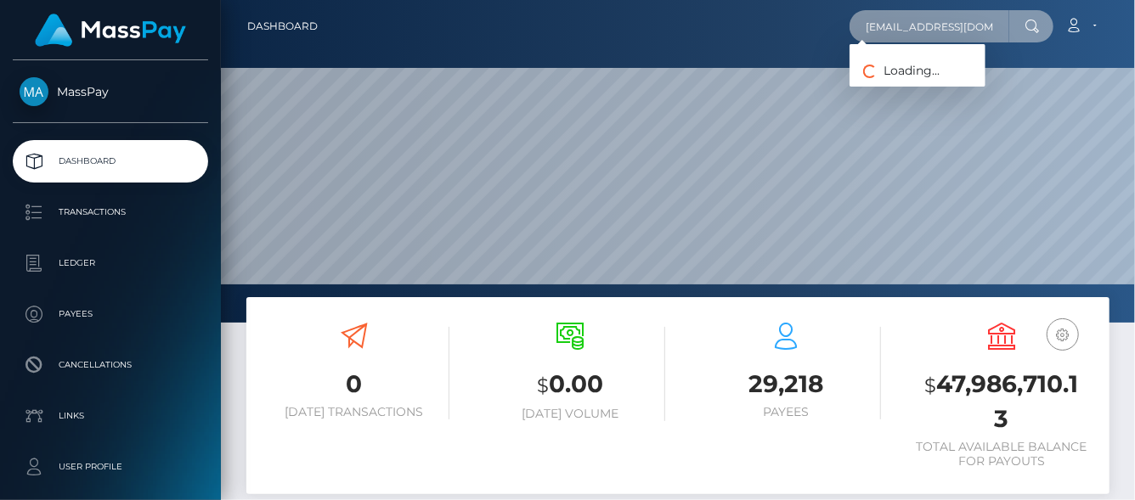
scroll to position [0, 17]
type input "der-inseltrainer@outlook.de"
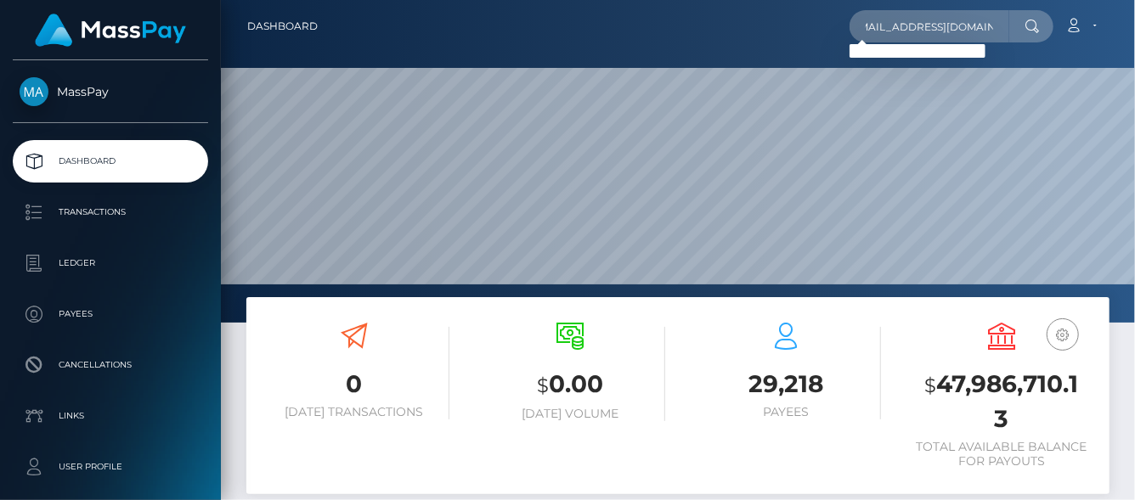
scroll to position [0, 0]
